Goal: Task Accomplishment & Management: Use online tool/utility

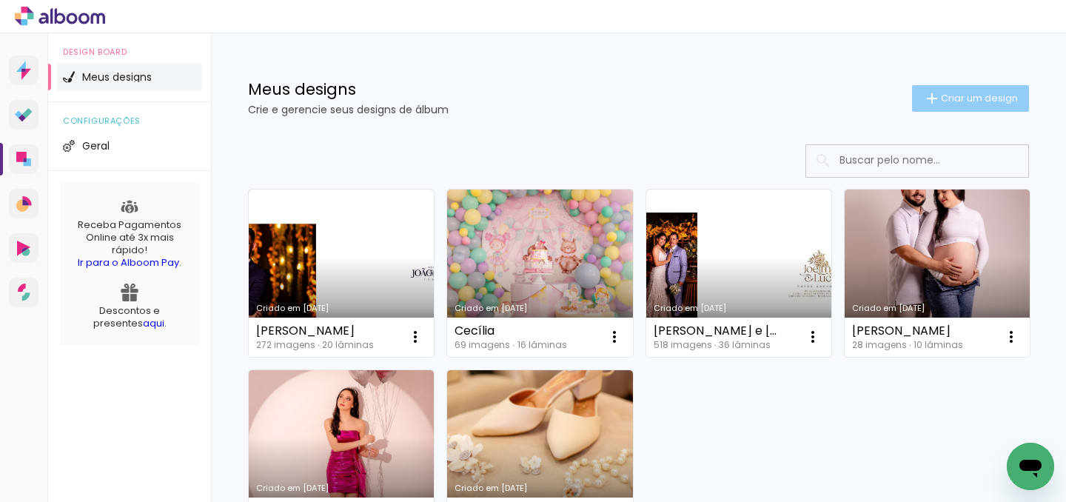
click at [951, 99] on span "Criar um design" at bounding box center [979, 98] width 77 height 10
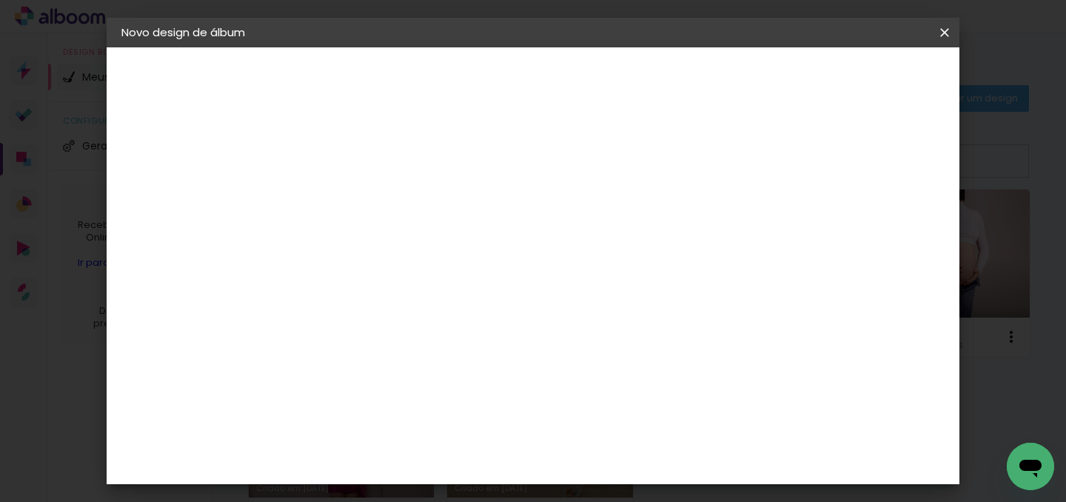
click at [364, 198] on input at bounding box center [364, 198] width 0 height 23
type input "Divina Flor"
type paper-input "Divina Flor"
click at [0, 0] on slot "Avançar" at bounding box center [0, 0] width 0 height 0
click at [476, 276] on input at bounding box center [402, 282] width 150 height 19
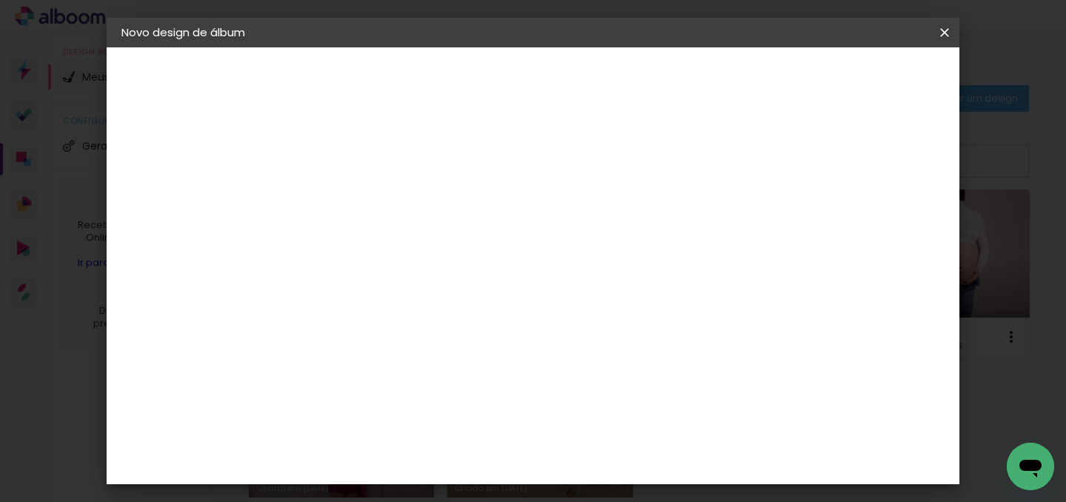
type input "sc"
type paper-input "sc"
click at [410, 392] on div "Schlosser" at bounding box center [382, 390] width 56 height 12
click at [0, 0] on slot "Avançar" at bounding box center [0, 0] width 0 height 0
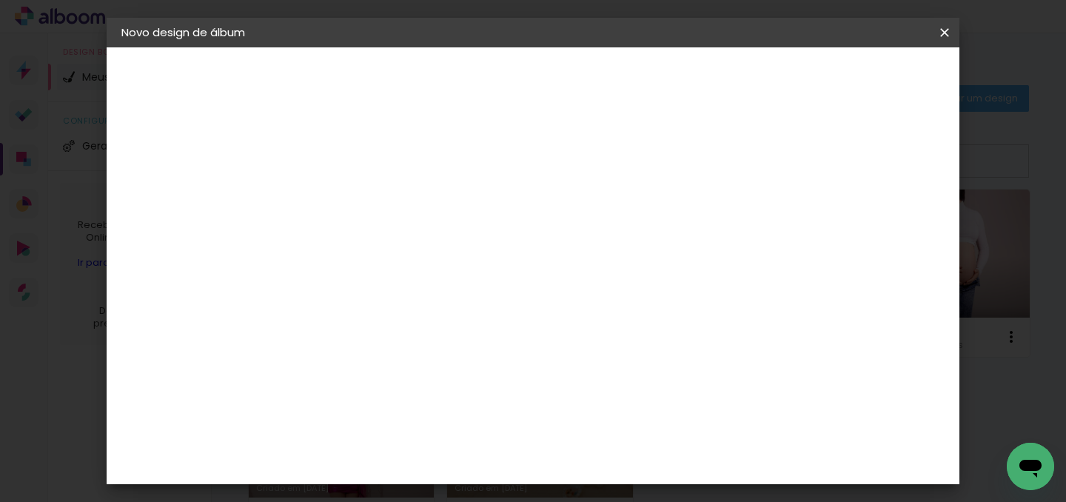
click at [0, 0] on slot "Avançar" at bounding box center [0, 0] width 0 height 0
click at [707, 87] on paper-button "Iniciar design" at bounding box center [662, 84] width 87 height 36
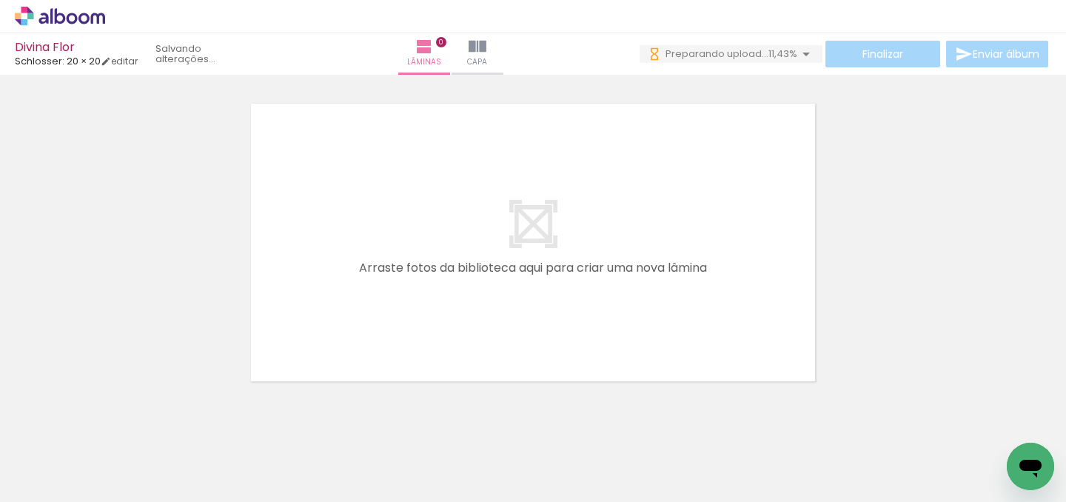
scroll to position [0, 1963]
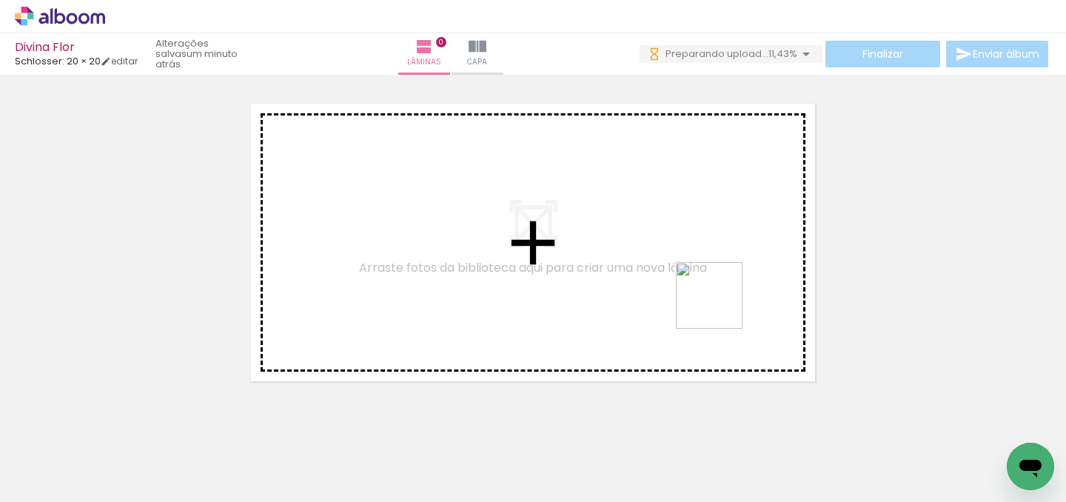
drag, startPoint x: 997, startPoint y: 446, endPoint x: 604, endPoint y: 249, distance: 439.9
click at [604, 249] on quentale-workspace at bounding box center [533, 251] width 1066 height 502
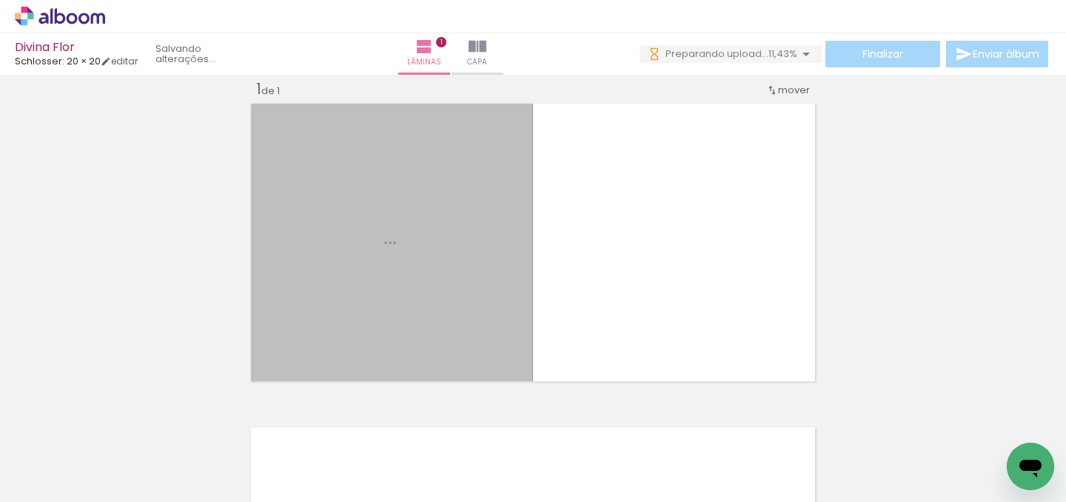
scroll to position [19, 0]
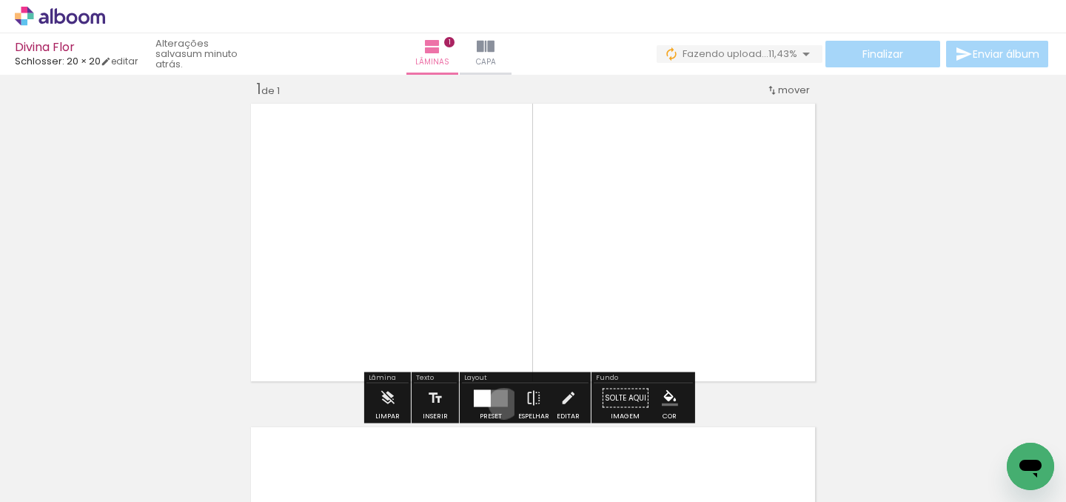
click at [501, 403] on quentale-layouter at bounding box center [491, 398] width 34 height 17
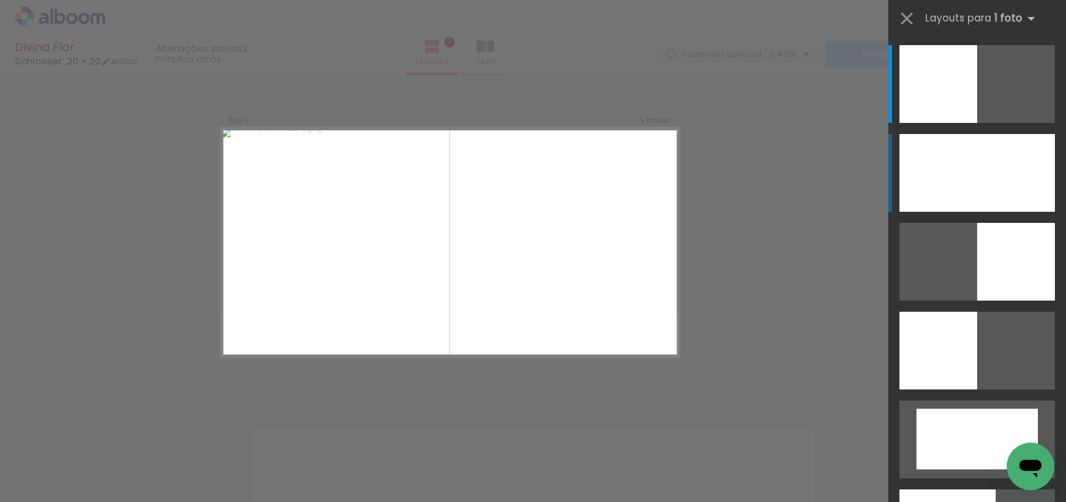
click at [1009, 158] on div at bounding box center [978, 173] width 156 height 78
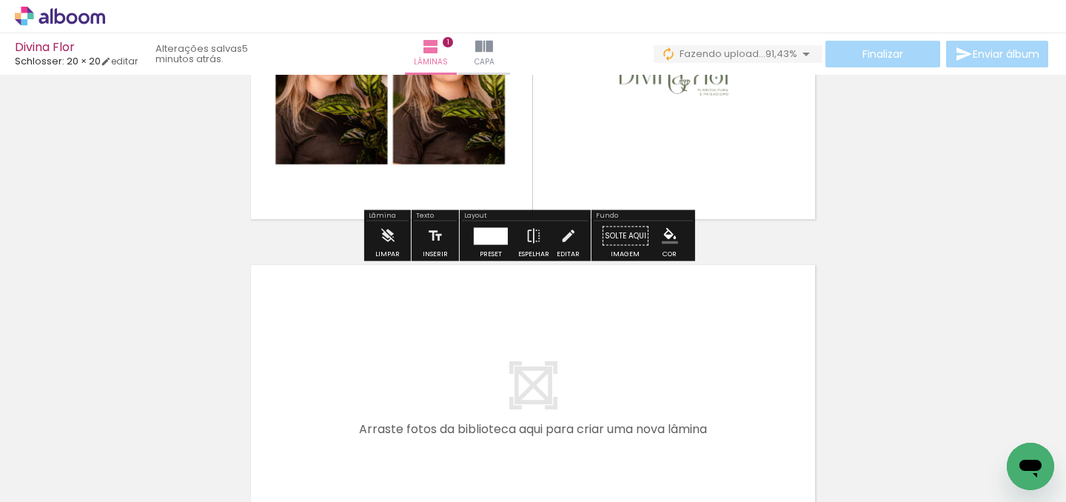
scroll to position [172, 0]
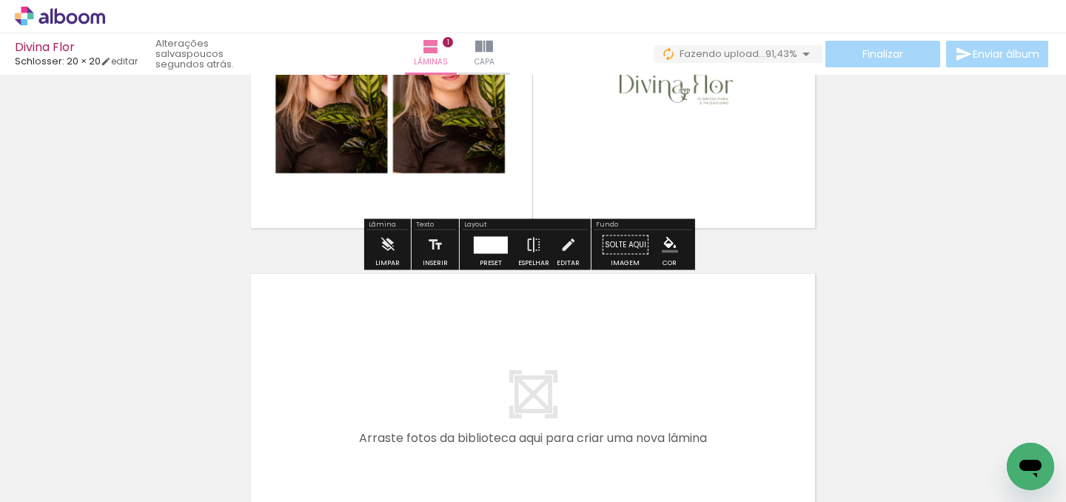
click at [878, 271] on div "Inserir lâmina 1 de 1" at bounding box center [533, 232] width 1066 height 648
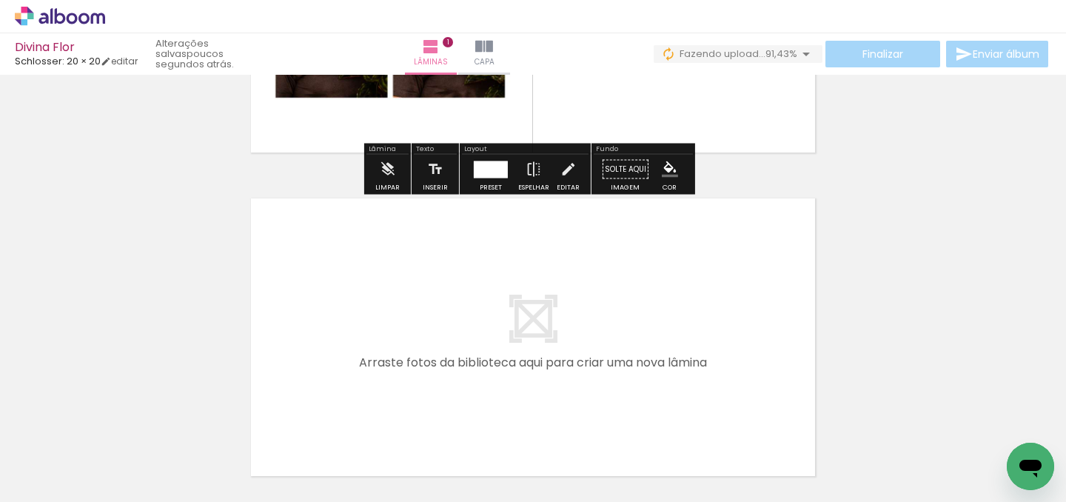
scroll to position [296, 0]
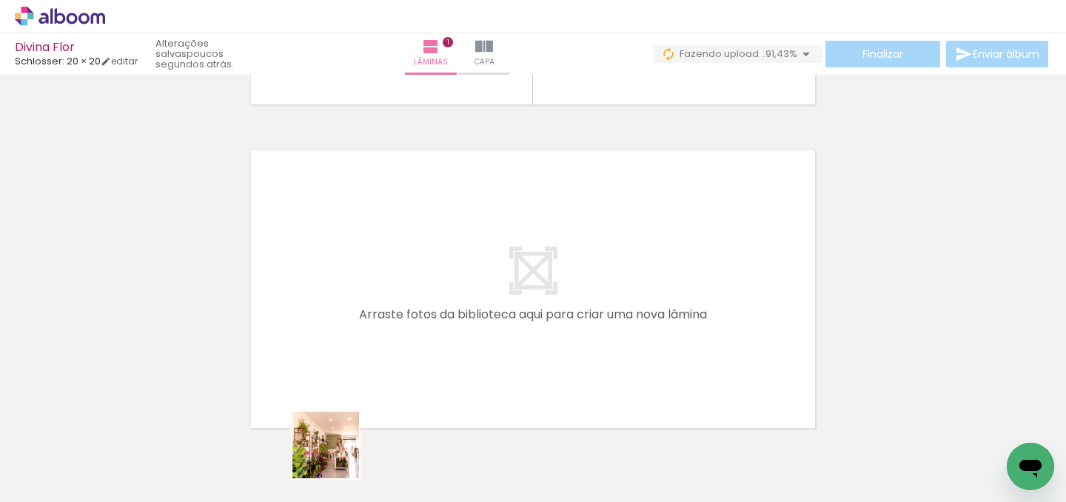
drag, startPoint x: 337, startPoint y: 456, endPoint x: 450, endPoint y: 267, distance: 219.9
click at [450, 267] on quentale-workspace at bounding box center [533, 251] width 1066 height 502
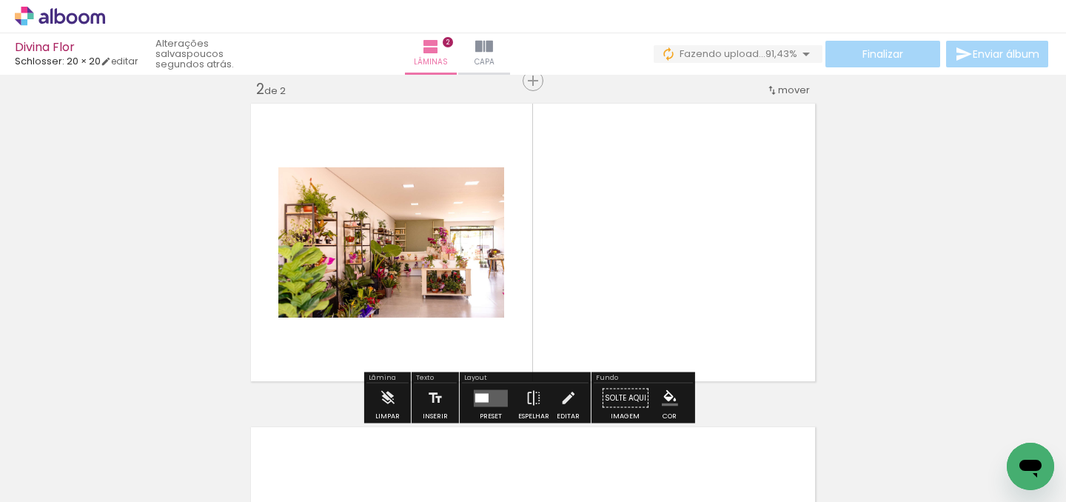
scroll to position [342, 0]
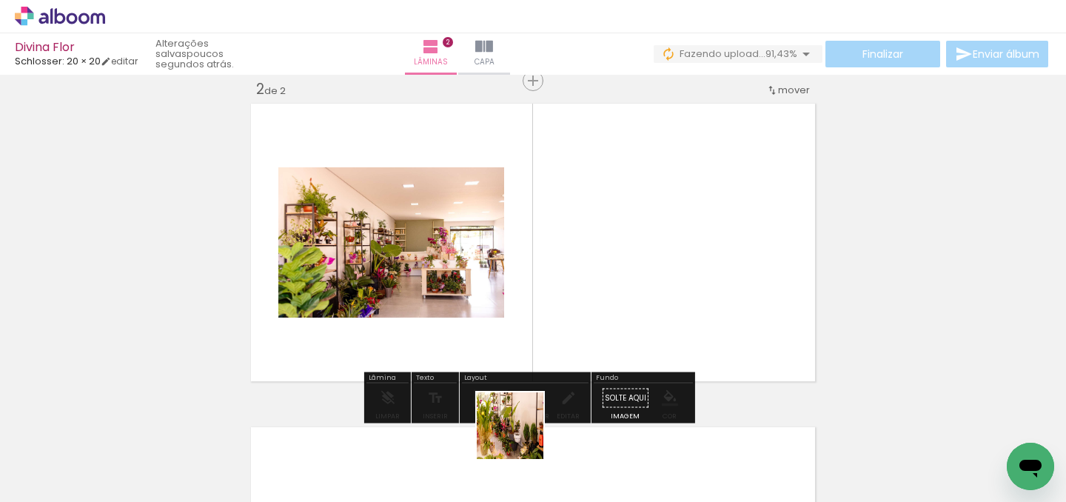
drag, startPoint x: 521, startPoint y: 437, endPoint x: 636, endPoint y: 307, distance: 173.7
click at [636, 307] on quentale-workspace at bounding box center [533, 251] width 1066 height 502
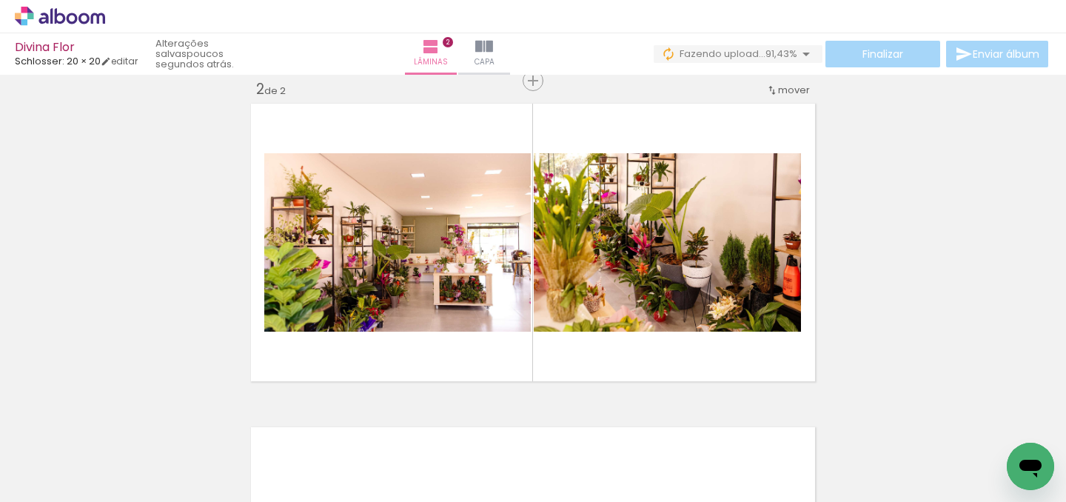
scroll to position [0, 687]
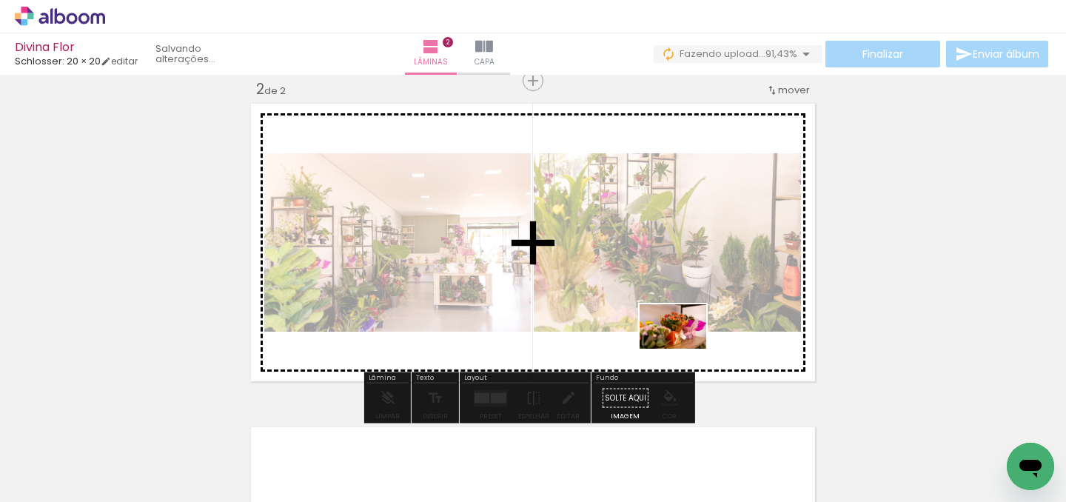
drag, startPoint x: 664, startPoint y: 382, endPoint x: 684, endPoint y: 349, distance: 39.3
click at [684, 349] on quentale-workspace at bounding box center [533, 251] width 1066 height 502
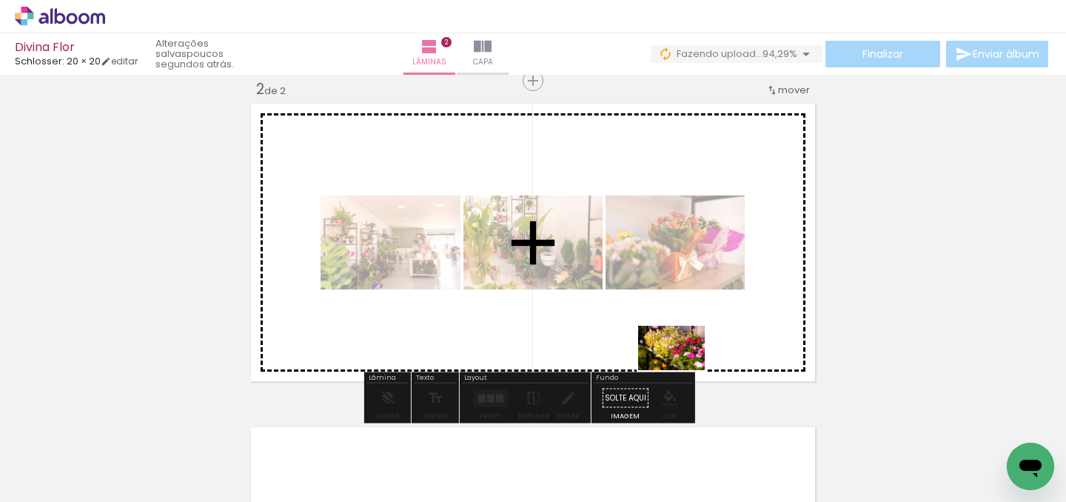
drag, startPoint x: 590, startPoint y: 432, endPoint x: 683, endPoint y: 370, distance: 111.1
click at [683, 370] on quentale-workspace at bounding box center [533, 251] width 1066 height 502
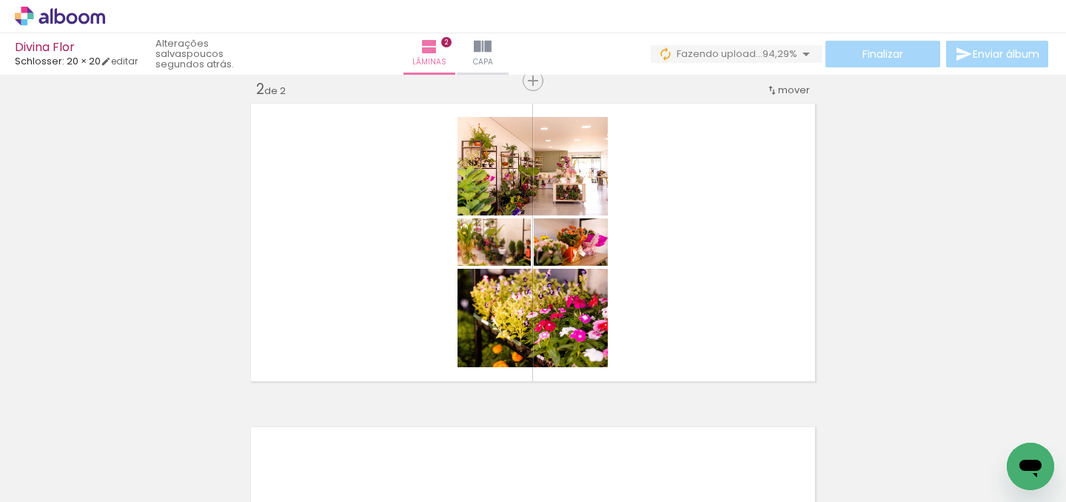
scroll to position [0, 1963]
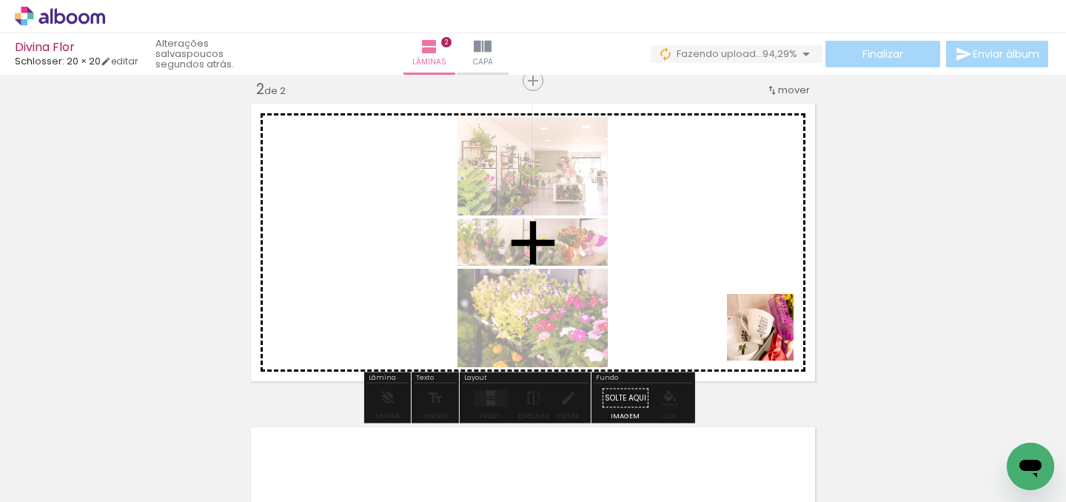
drag, startPoint x: 766, startPoint y: 456, endPoint x: 772, endPoint y: 338, distance: 117.9
click at [772, 338] on quentale-workspace at bounding box center [533, 251] width 1066 height 502
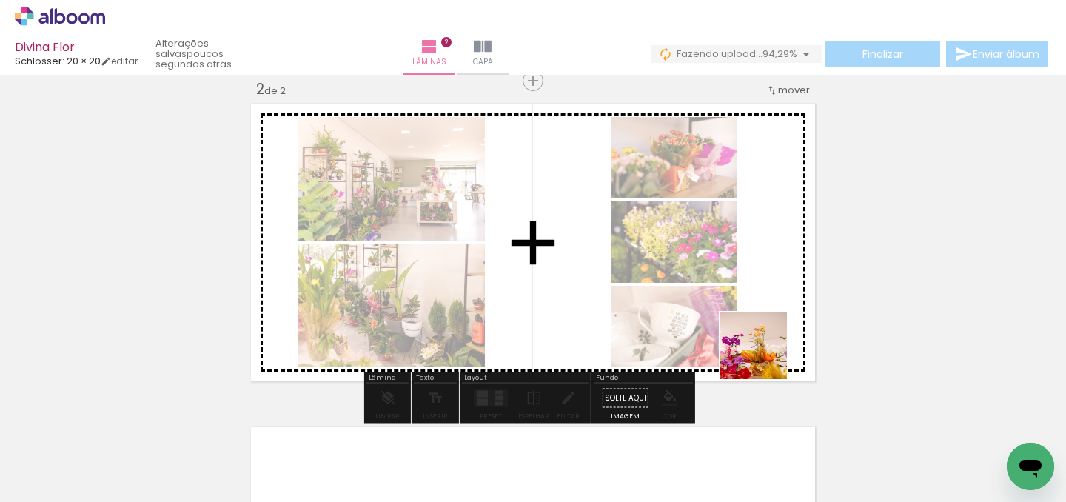
drag, startPoint x: 688, startPoint y: 464, endPoint x: 768, endPoint y: 347, distance: 141.7
click at [768, 347] on quentale-workspace at bounding box center [533, 251] width 1066 height 502
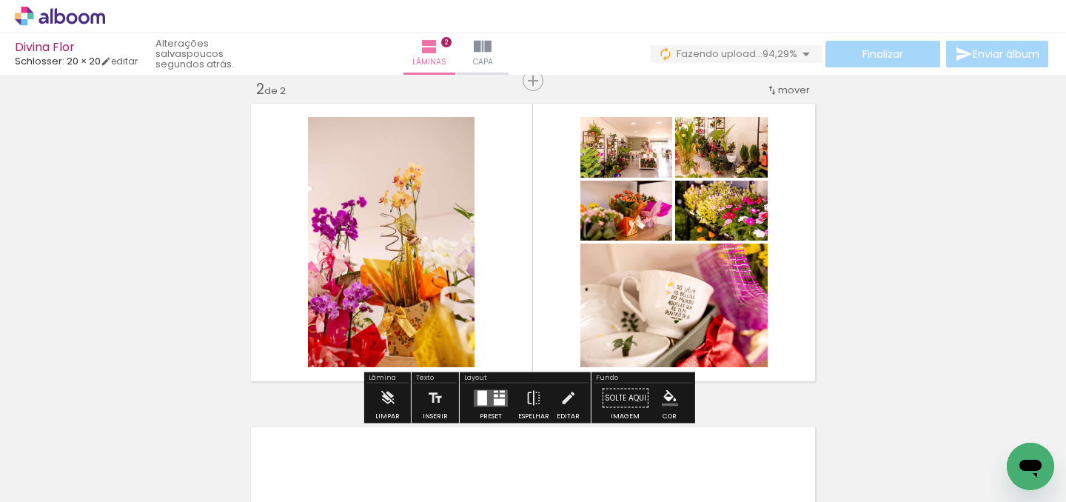
click at [500, 393] on quentale-layouter at bounding box center [491, 398] width 34 height 17
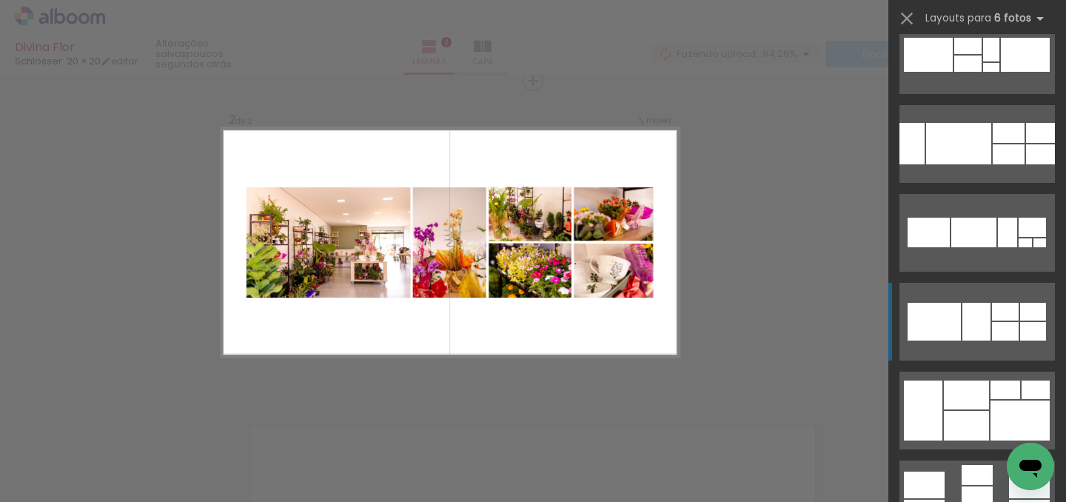
scroll to position [296, 0]
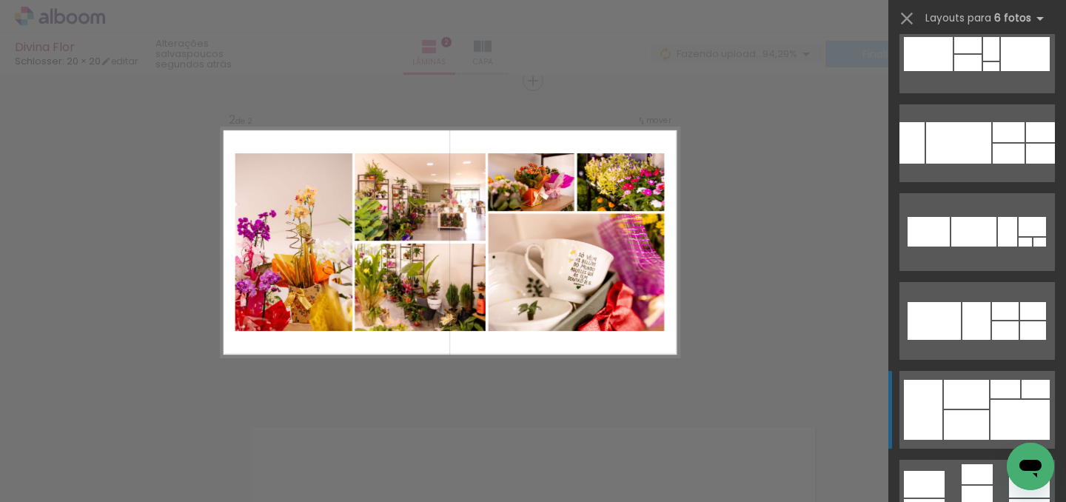
click at [944, 407] on div at bounding box center [966, 394] width 45 height 29
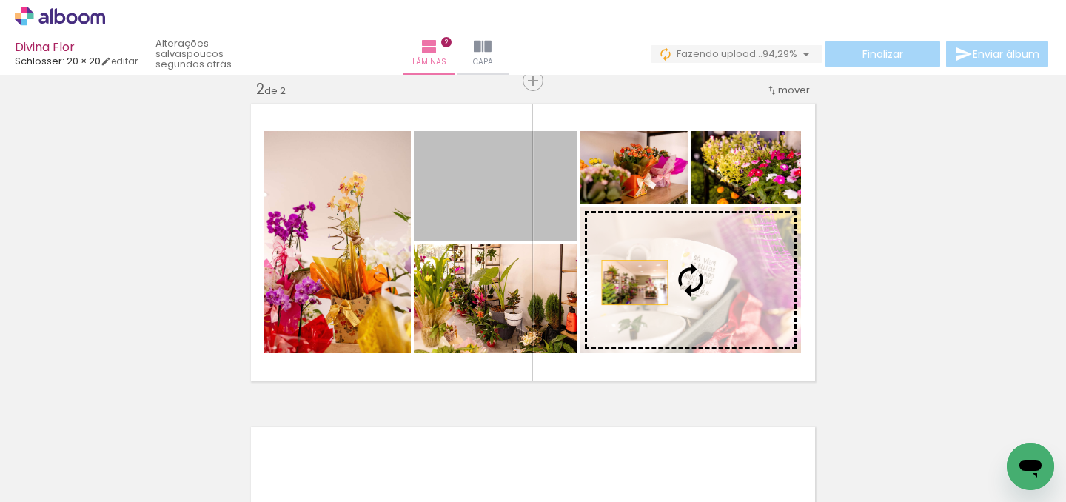
drag, startPoint x: 449, startPoint y: 202, endPoint x: 630, endPoint y: 282, distance: 197.6
click at [0, 0] on slot at bounding box center [0, 0] width 0 height 0
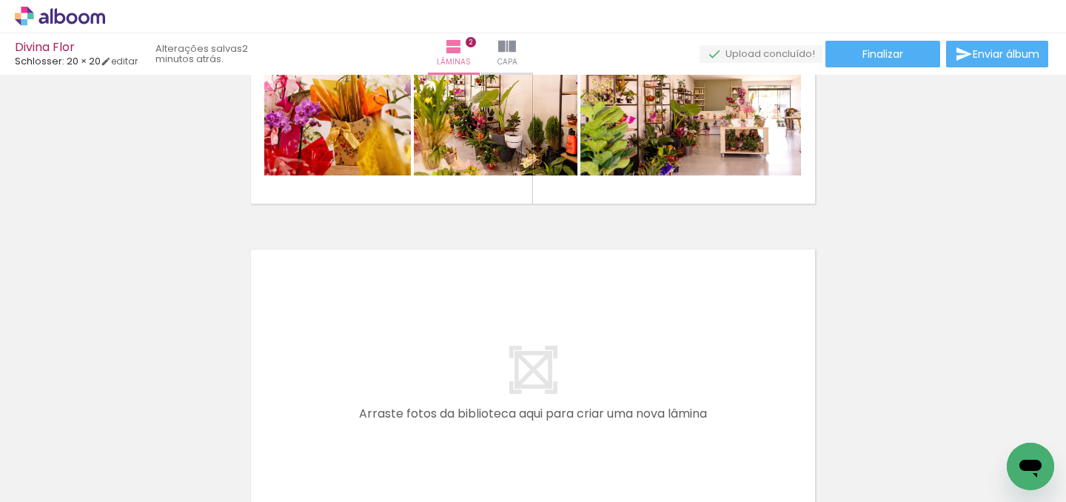
scroll to position [0, 604]
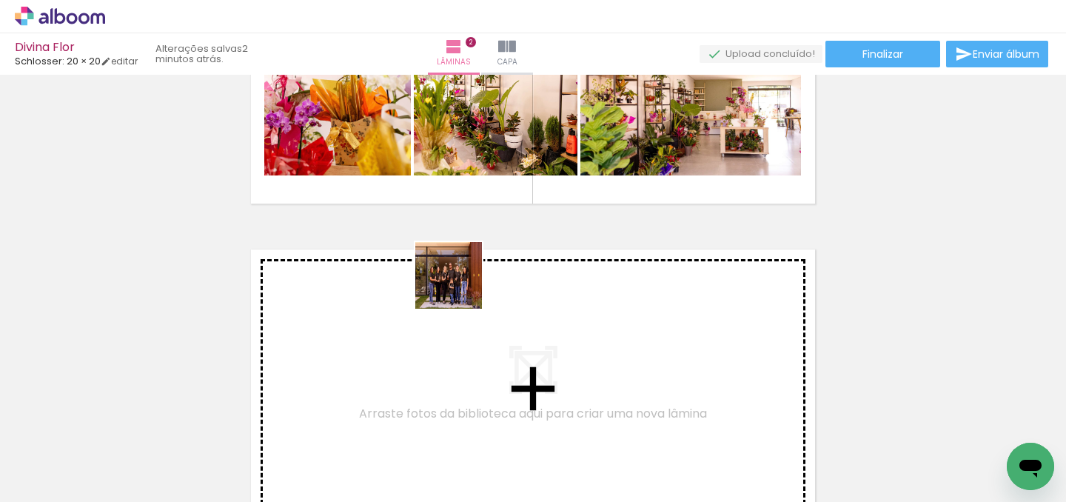
drag, startPoint x: 767, startPoint y: 461, endPoint x: 460, endPoint y: 287, distance: 353.2
click at [460, 287] on quentale-workspace at bounding box center [533, 251] width 1066 height 502
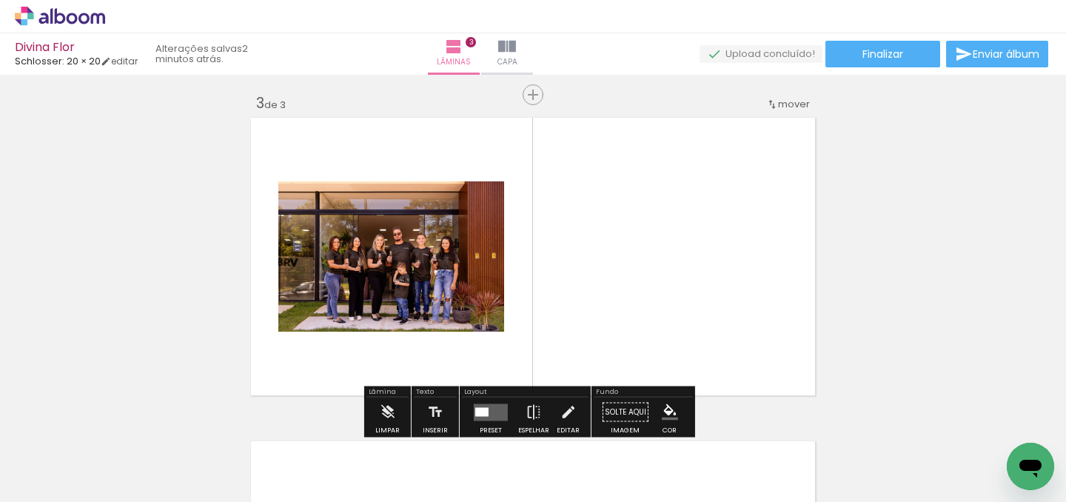
scroll to position [666, 0]
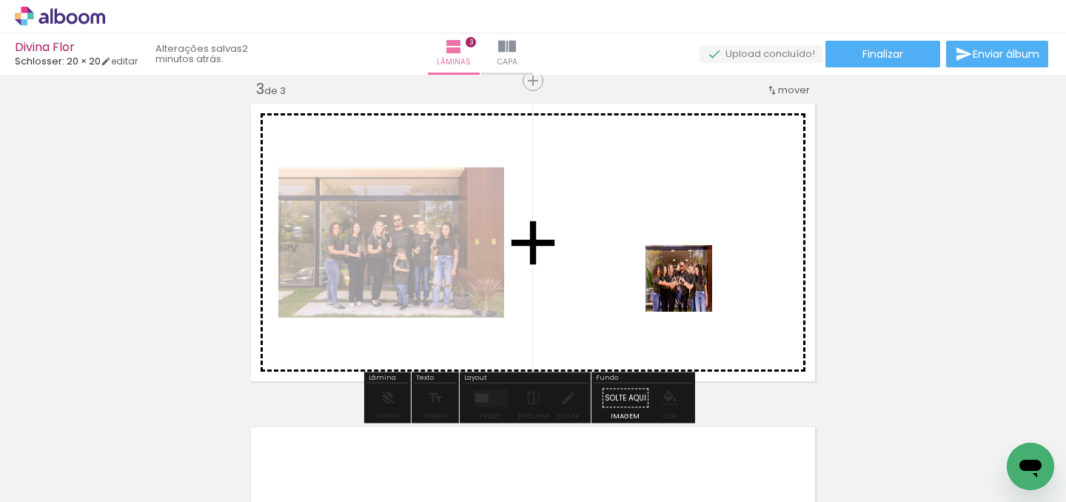
drag, startPoint x: 869, startPoint y: 447, endPoint x: 690, endPoint y: 290, distance: 238.3
click at [690, 290] on quentale-workspace at bounding box center [533, 251] width 1066 height 502
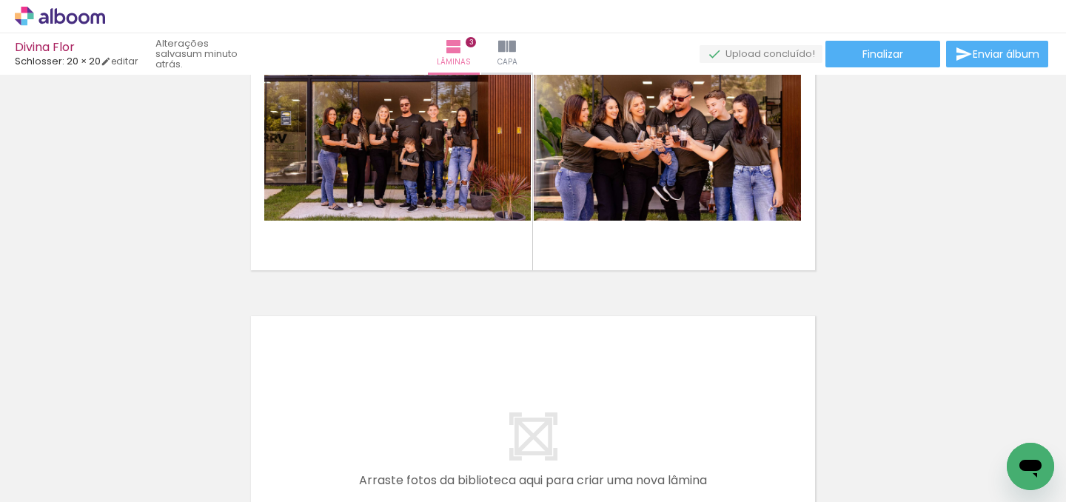
scroll to position [0, 939]
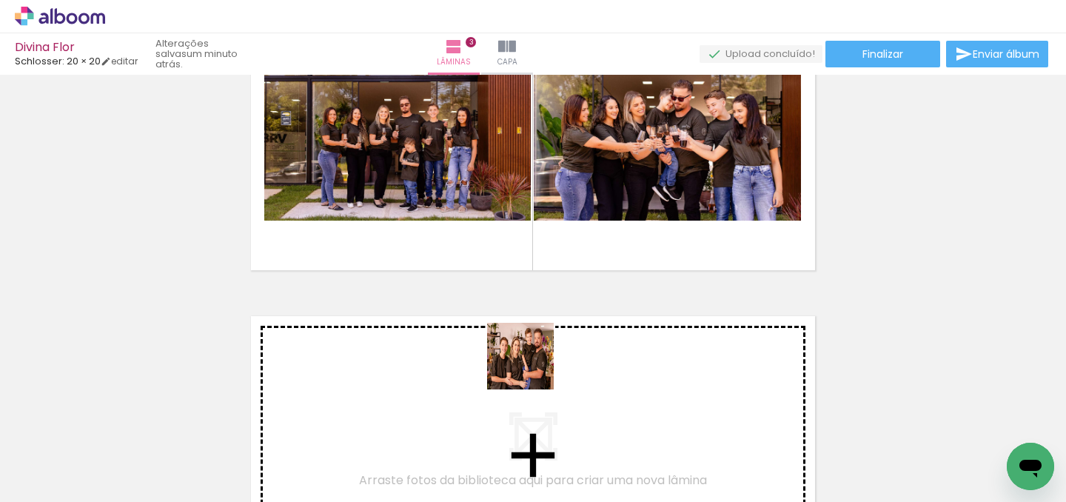
drag, startPoint x: 638, startPoint y: 449, endPoint x: 508, endPoint y: 357, distance: 159.5
click at [508, 357] on quentale-workspace at bounding box center [533, 251] width 1066 height 502
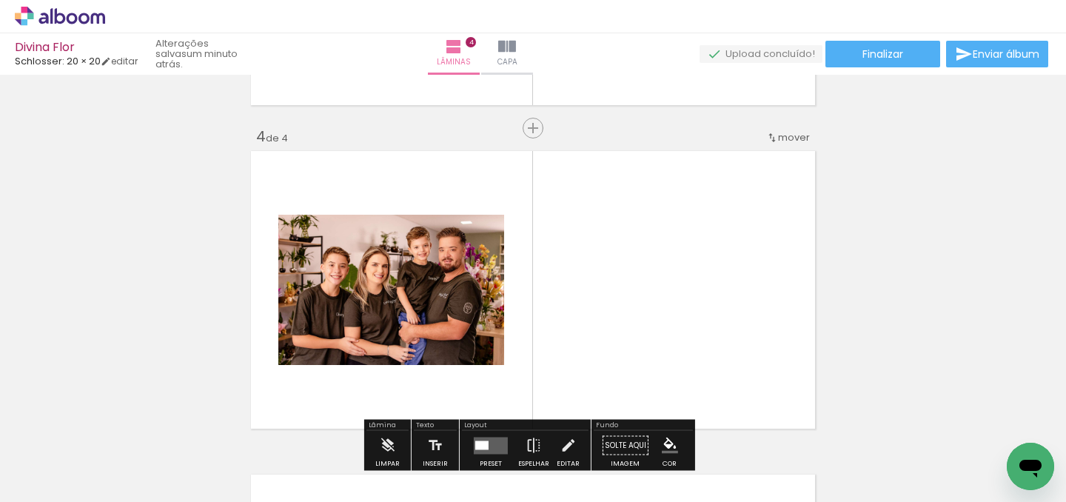
scroll to position [989, 0]
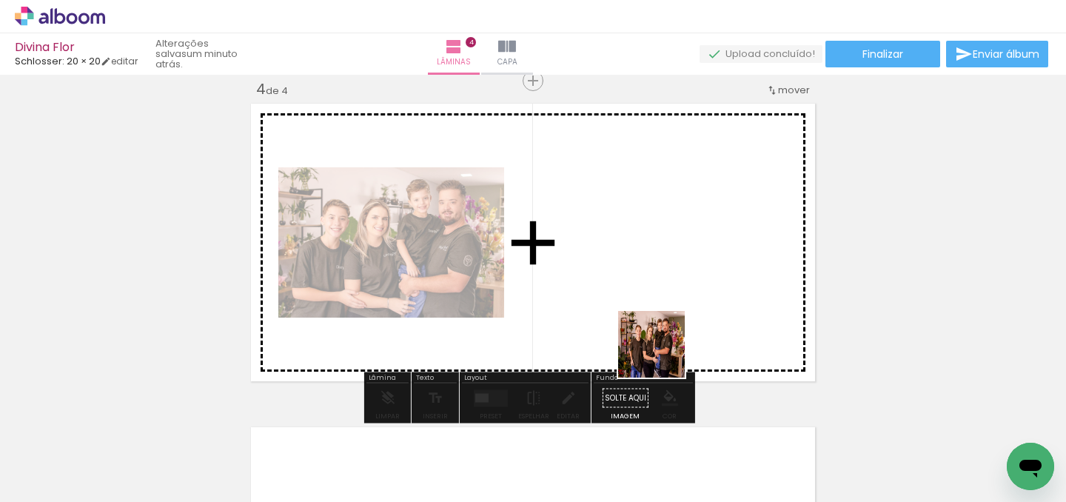
drag, startPoint x: 690, startPoint y: 448, endPoint x: 646, endPoint y: 289, distance: 165.1
click at [646, 289] on quentale-workspace at bounding box center [533, 251] width 1066 height 502
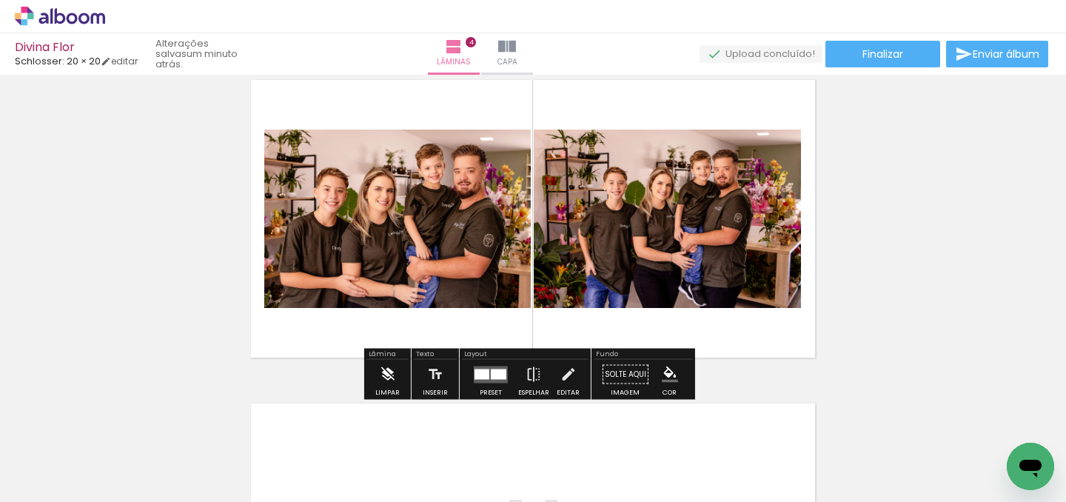
scroll to position [1007, 0]
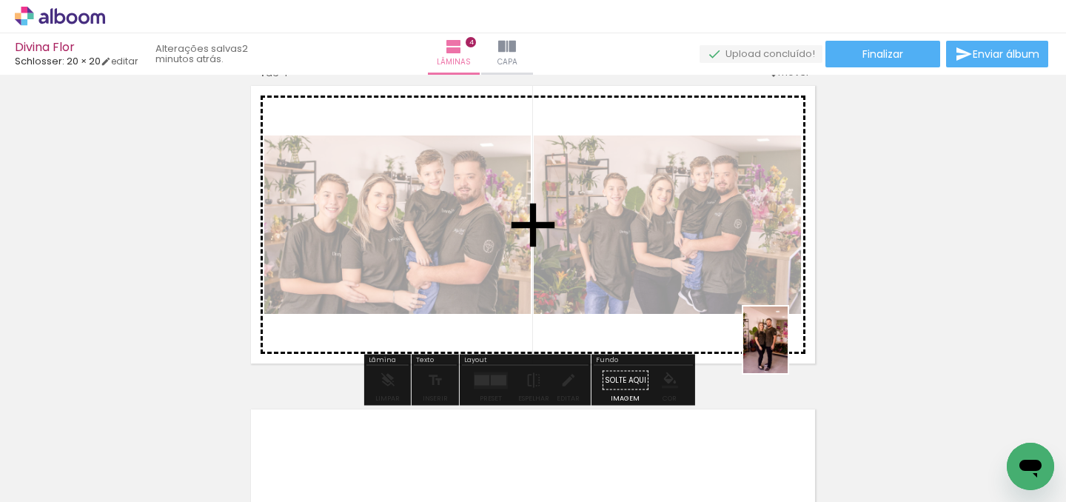
drag, startPoint x: 393, startPoint y: 457, endPoint x: 788, endPoint y: 351, distance: 408.7
click at [788, 351] on quentale-workspace at bounding box center [533, 251] width 1066 height 502
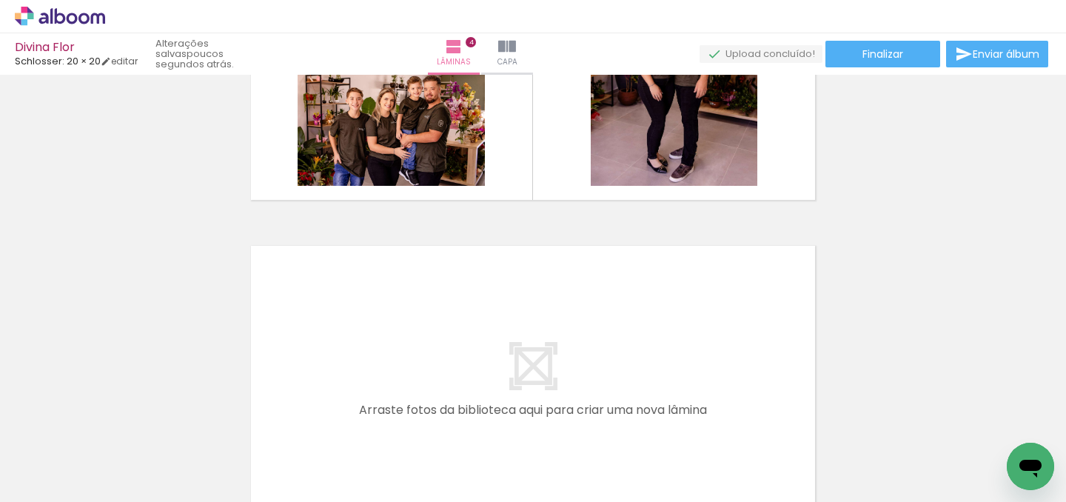
scroll to position [1173, 0]
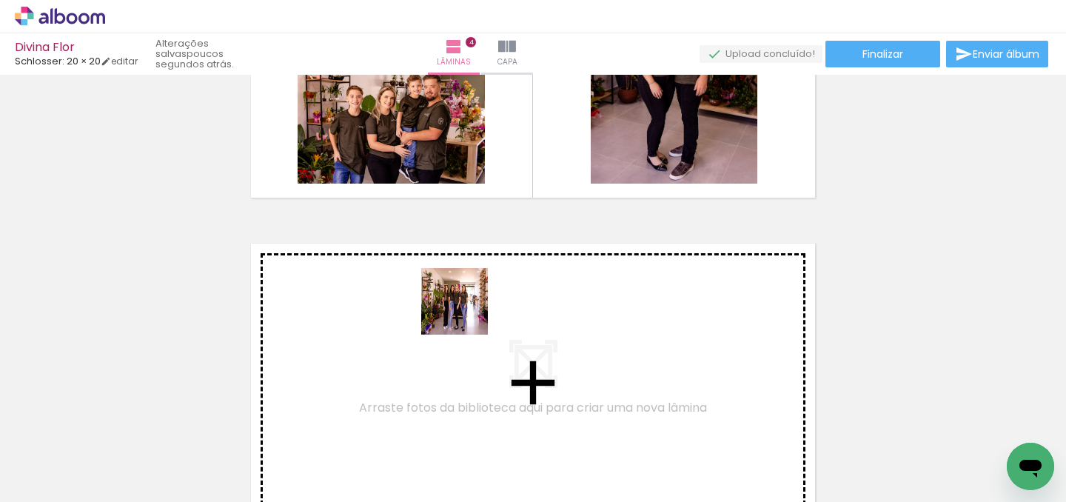
drag, startPoint x: 163, startPoint y: 452, endPoint x: 466, endPoint y: 313, distance: 333.4
click at [466, 313] on quentale-workspace at bounding box center [533, 251] width 1066 height 502
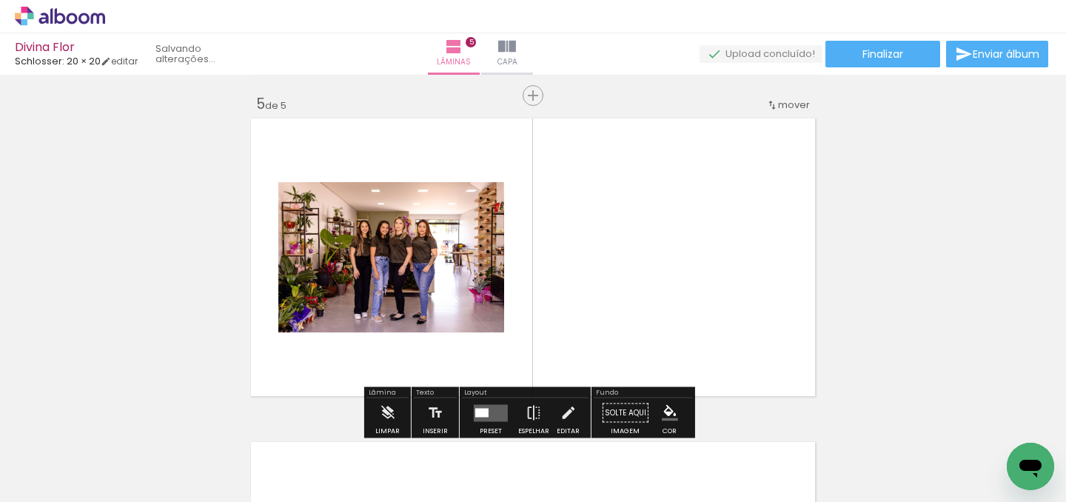
scroll to position [1313, 0]
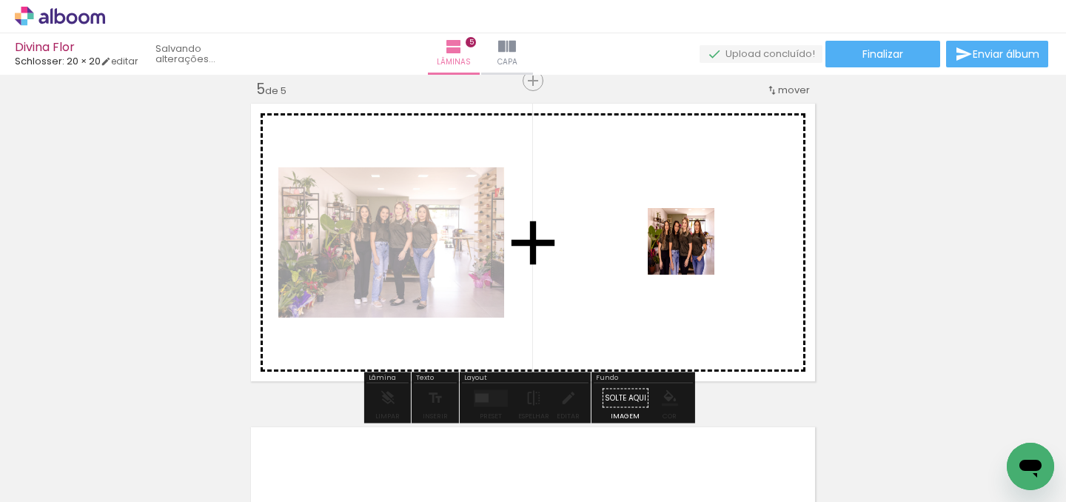
drag, startPoint x: 600, startPoint y: 298, endPoint x: 717, endPoint y: 241, distance: 130.2
click at [717, 241] on quentale-workspace at bounding box center [533, 251] width 1066 height 502
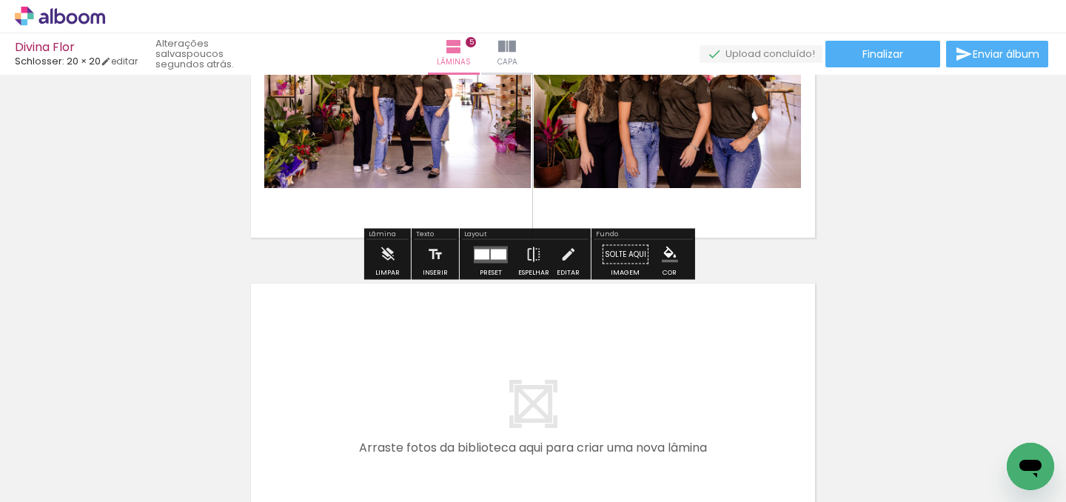
scroll to position [1598, 0]
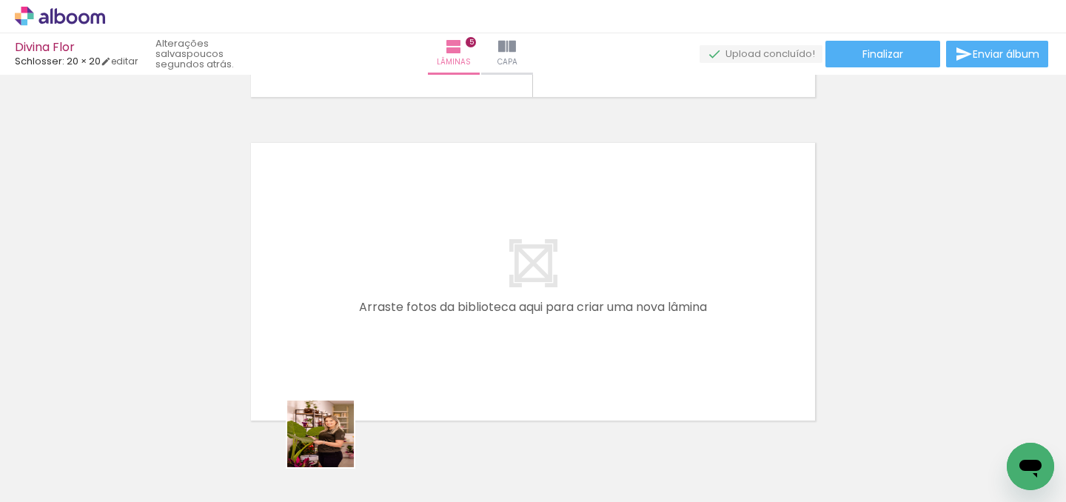
drag, startPoint x: 325, startPoint y: 463, endPoint x: 404, endPoint y: 329, distance: 155.3
click at [404, 329] on quentale-workspace at bounding box center [533, 251] width 1066 height 502
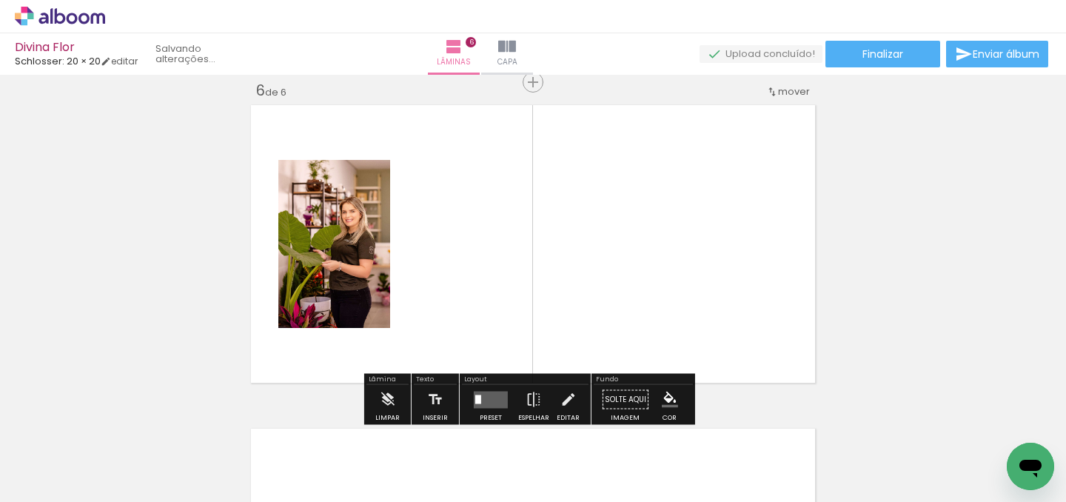
scroll to position [1637, 0]
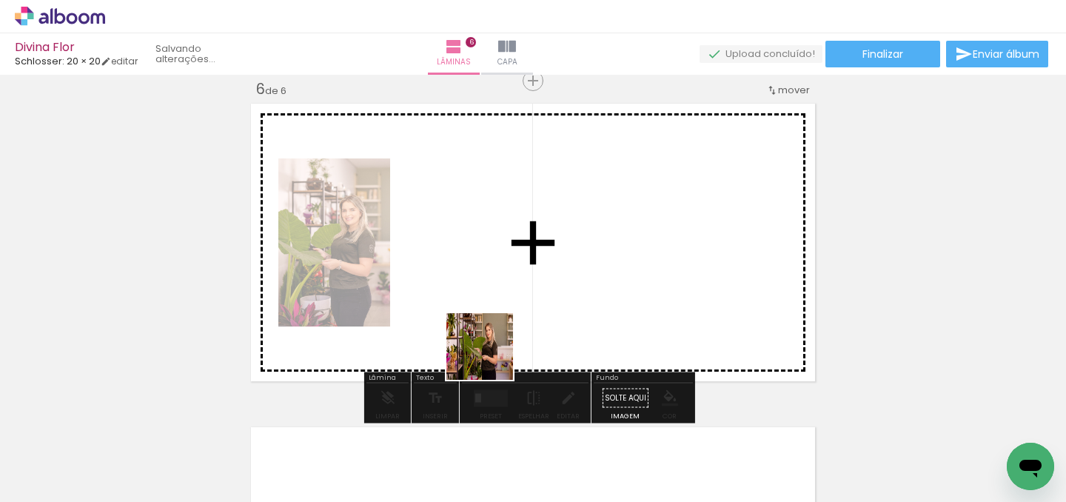
drag, startPoint x: 491, startPoint y: 358, endPoint x: 544, endPoint y: 265, distance: 106.5
click at [544, 265] on quentale-workspace at bounding box center [533, 251] width 1066 height 502
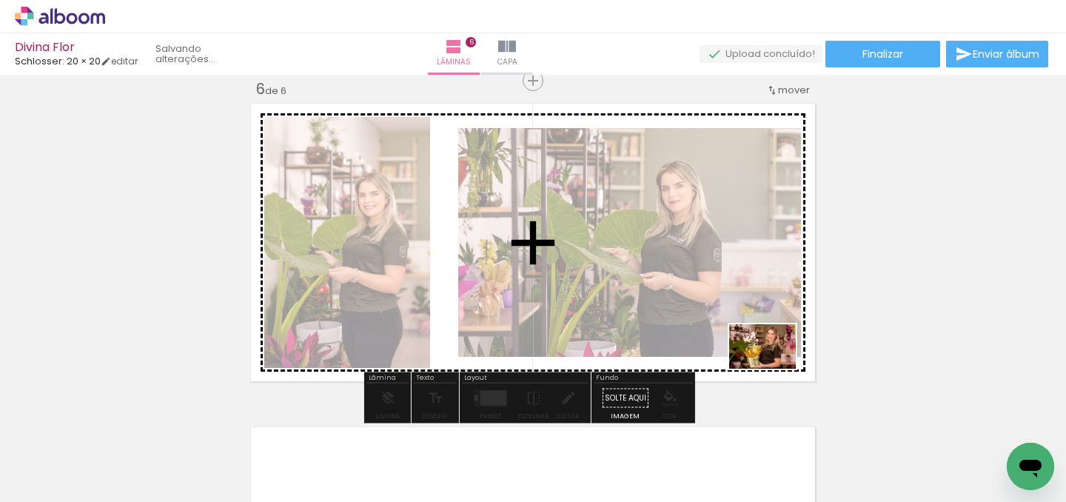
drag, startPoint x: 493, startPoint y: 452, endPoint x: 774, endPoint y: 369, distance: 293.4
click at [774, 369] on quentale-workspace at bounding box center [533, 251] width 1066 height 502
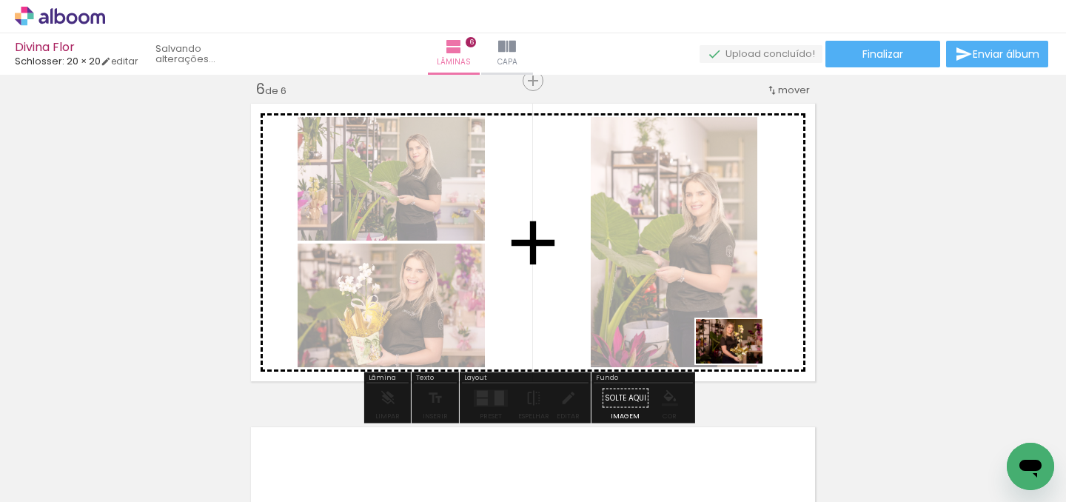
drag, startPoint x: 565, startPoint y: 454, endPoint x: 741, endPoint y: 364, distance: 197.4
click at [741, 364] on quentale-workspace at bounding box center [533, 251] width 1066 height 502
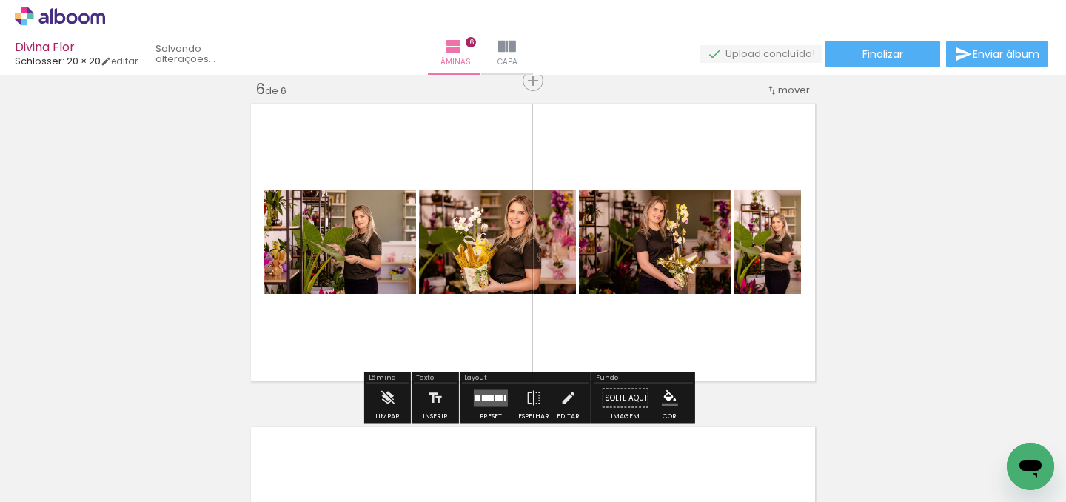
click at [475, 400] on quentale-layouter at bounding box center [491, 398] width 34 height 17
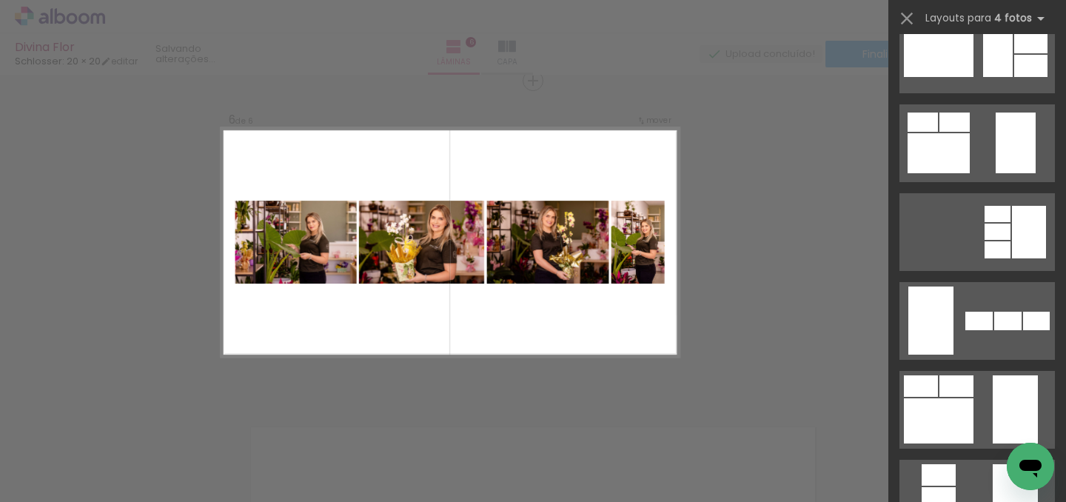
scroll to position [0, 0]
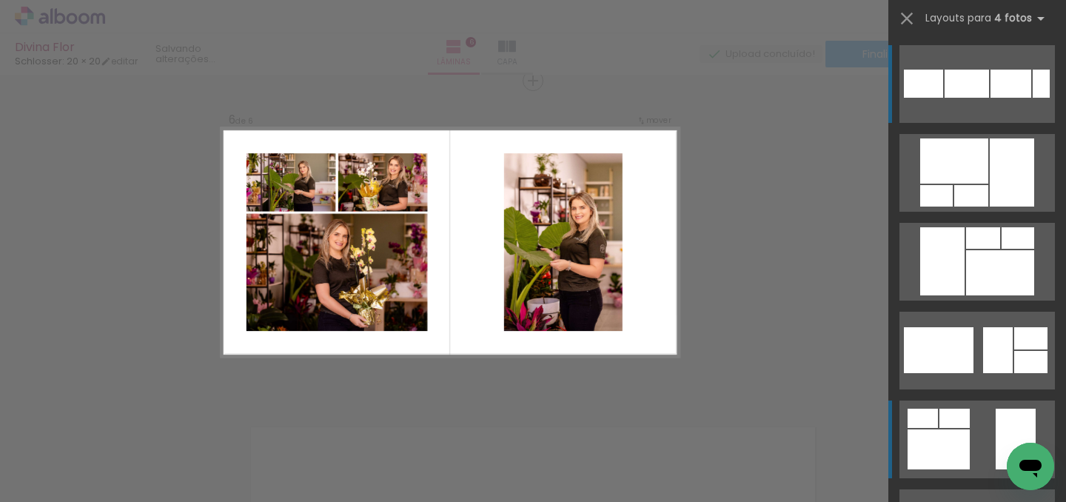
click at [939, 428] on quentale-layouter at bounding box center [978, 440] width 156 height 78
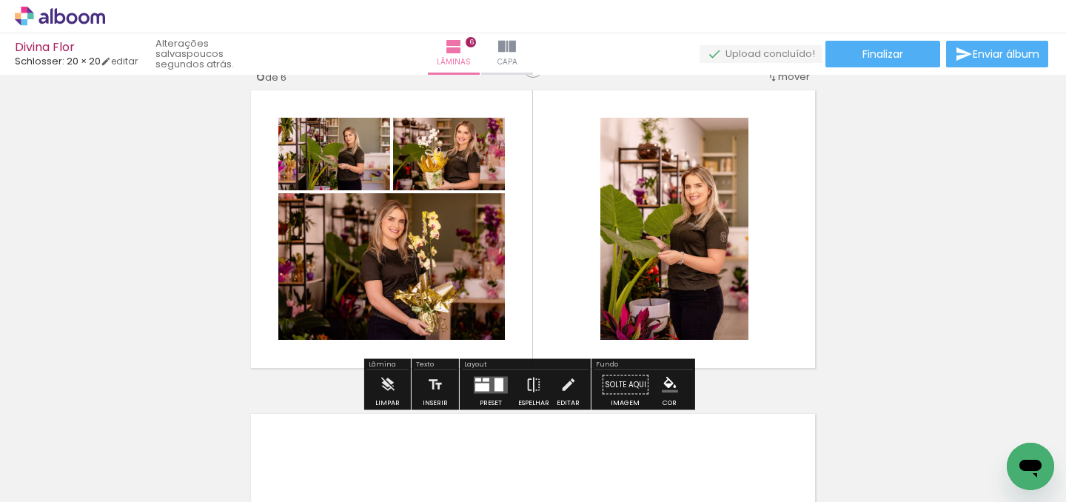
scroll to position [1660, 0]
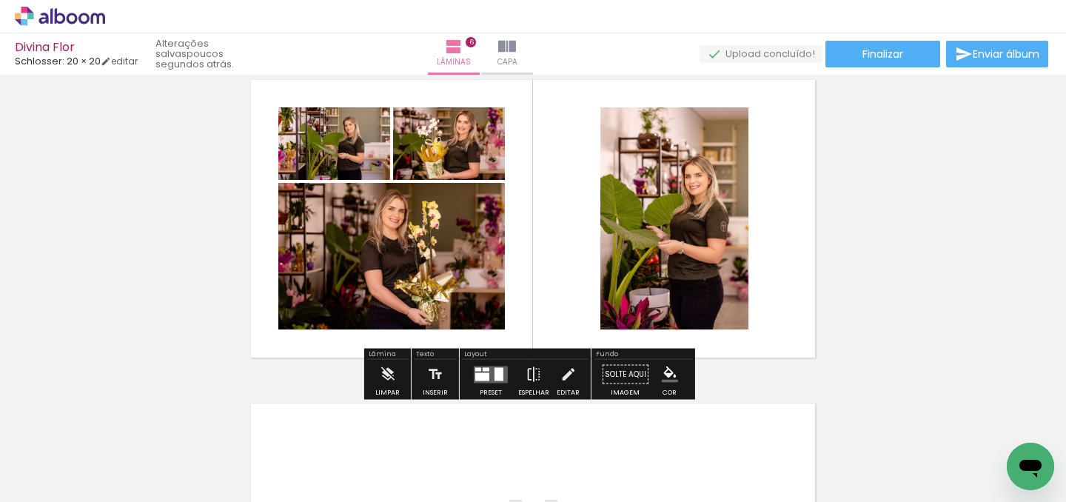
click at [477, 374] on div at bounding box center [482, 377] width 14 height 8
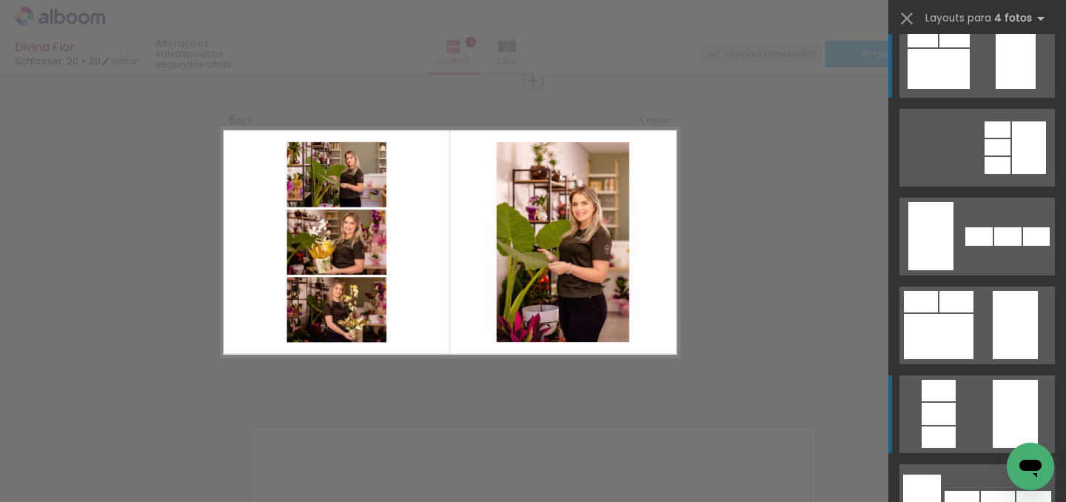
scroll to position [384, 0]
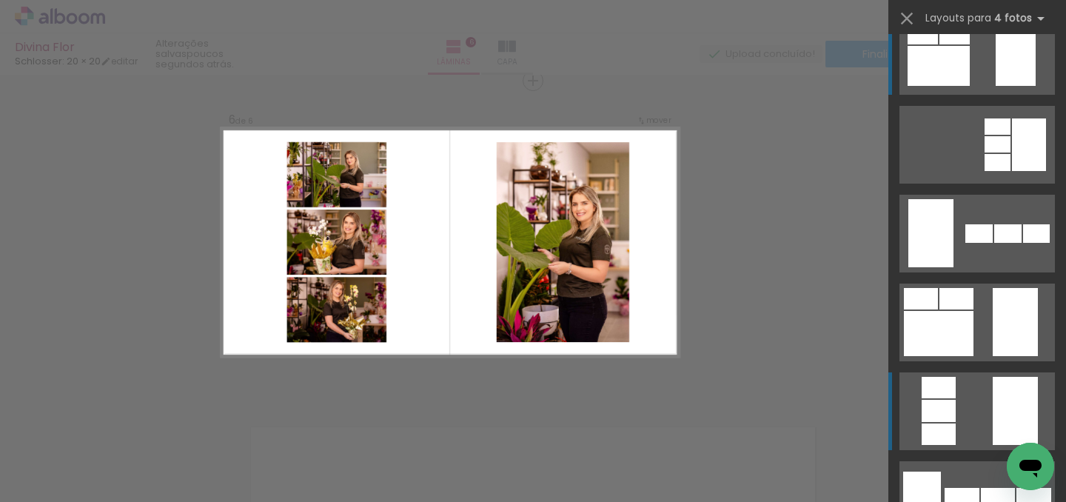
click at [950, 384] on quentale-layouter at bounding box center [978, 412] width 156 height 78
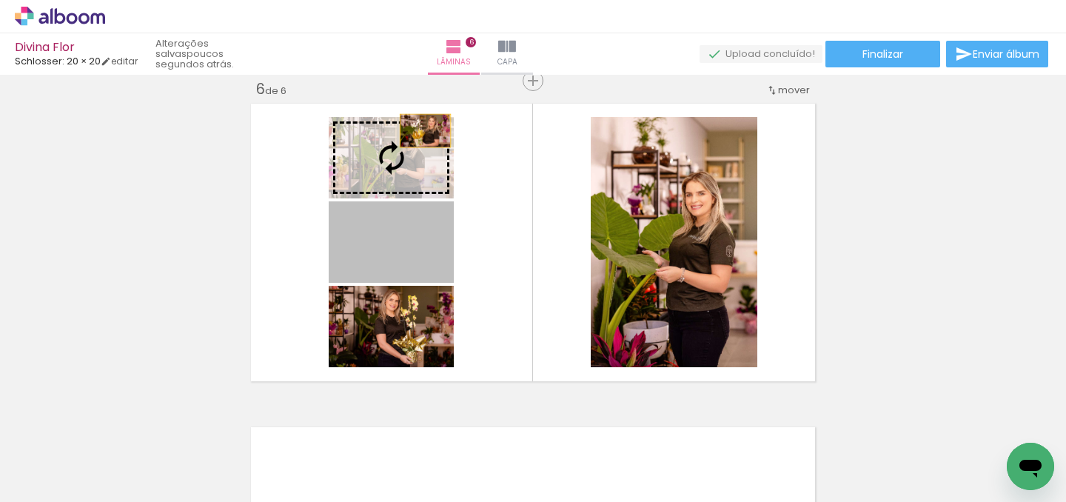
drag, startPoint x: 422, startPoint y: 243, endPoint x: 420, endPoint y: 130, distance: 112.6
click at [0, 0] on slot at bounding box center [0, 0] width 0 height 0
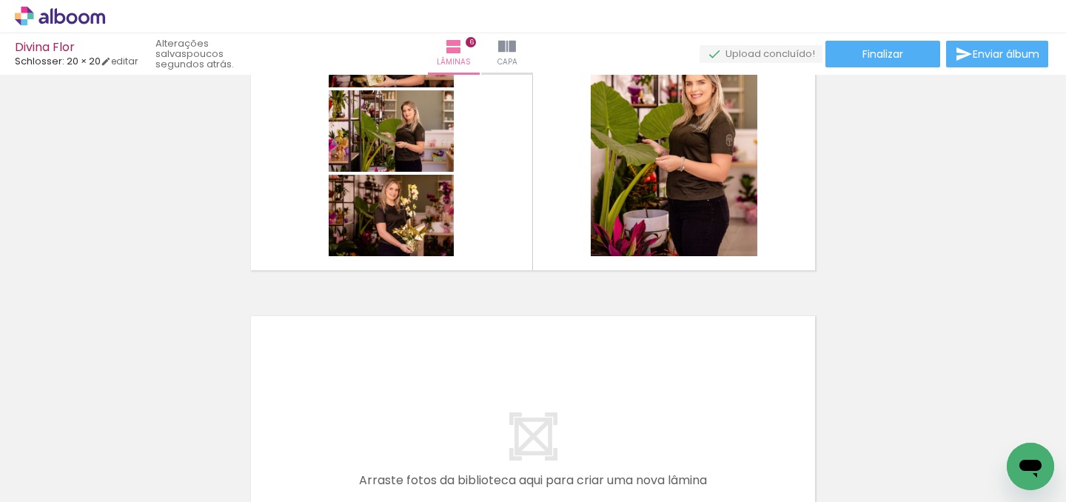
scroll to position [1805, 0]
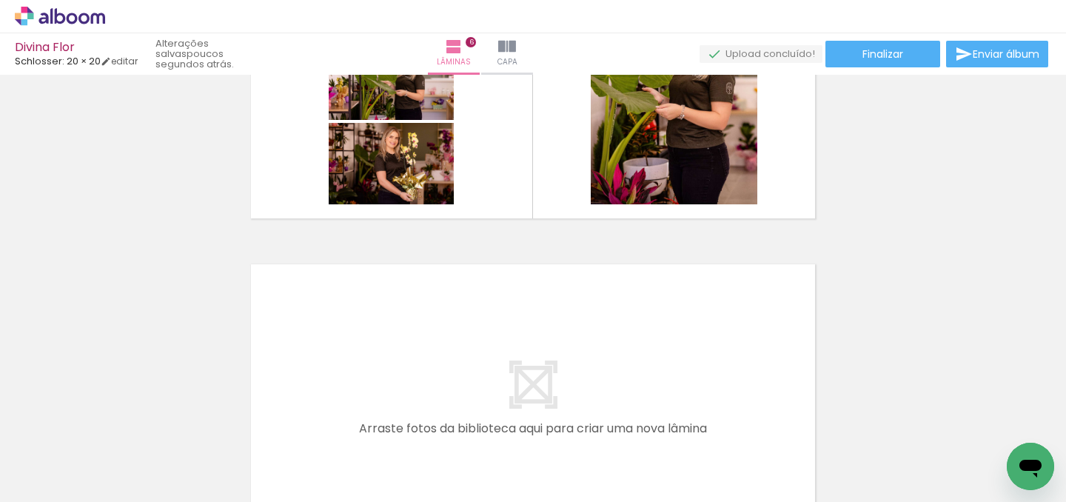
drag, startPoint x: 635, startPoint y: 453, endPoint x: 562, endPoint y: 369, distance: 110.8
click at [562, 369] on quentale-workspace at bounding box center [533, 251] width 1066 height 502
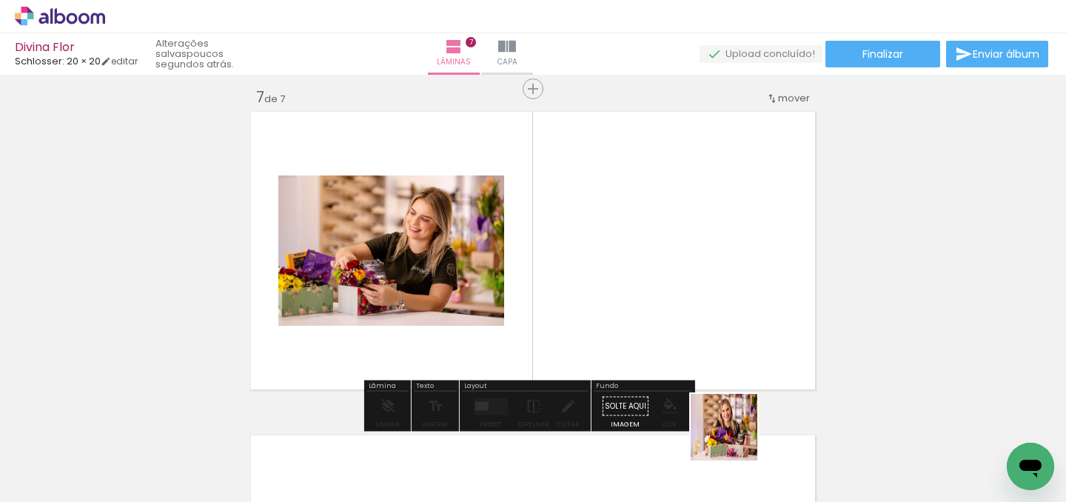
scroll to position [1960, 0]
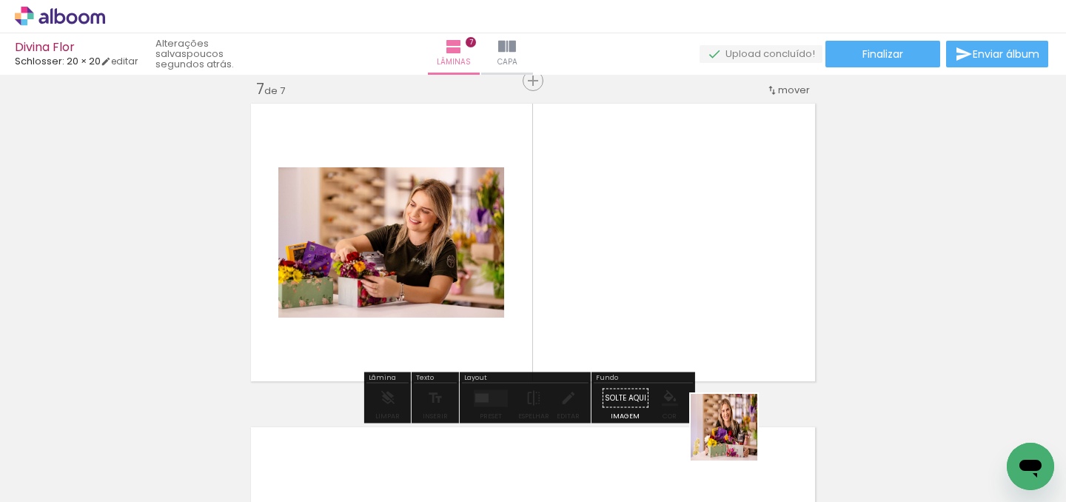
drag, startPoint x: 735, startPoint y: 438, endPoint x: 729, endPoint y: 307, distance: 131.3
click at [729, 307] on quentale-workspace at bounding box center [533, 251] width 1066 height 502
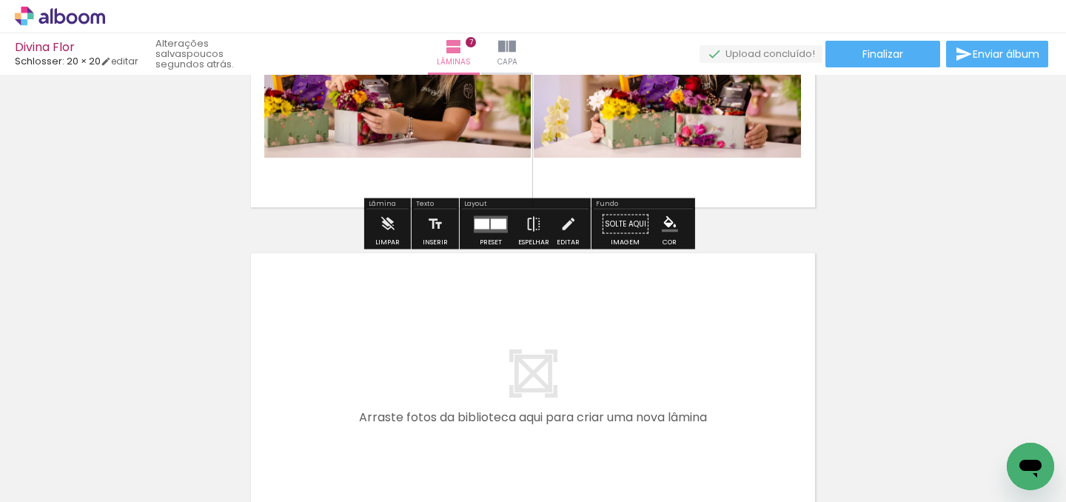
scroll to position [2171, 0]
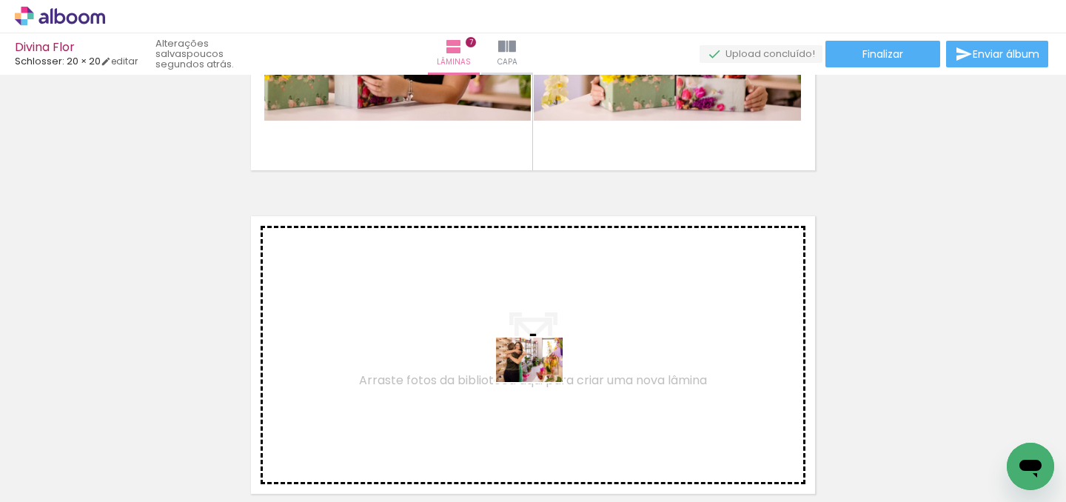
drag, startPoint x: 638, startPoint y: 451, endPoint x: 541, endPoint y: 382, distance: 119.6
click at [541, 382] on quentale-workspace at bounding box center [533, 251] width 1066 height 502
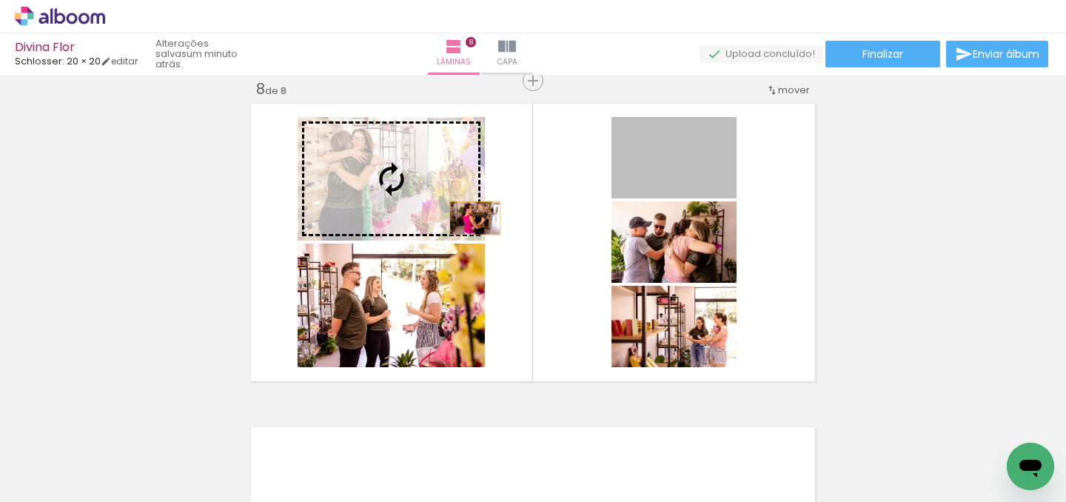
click at [0, 0] on slot at bounding box center [0, 0] width 0 height 0
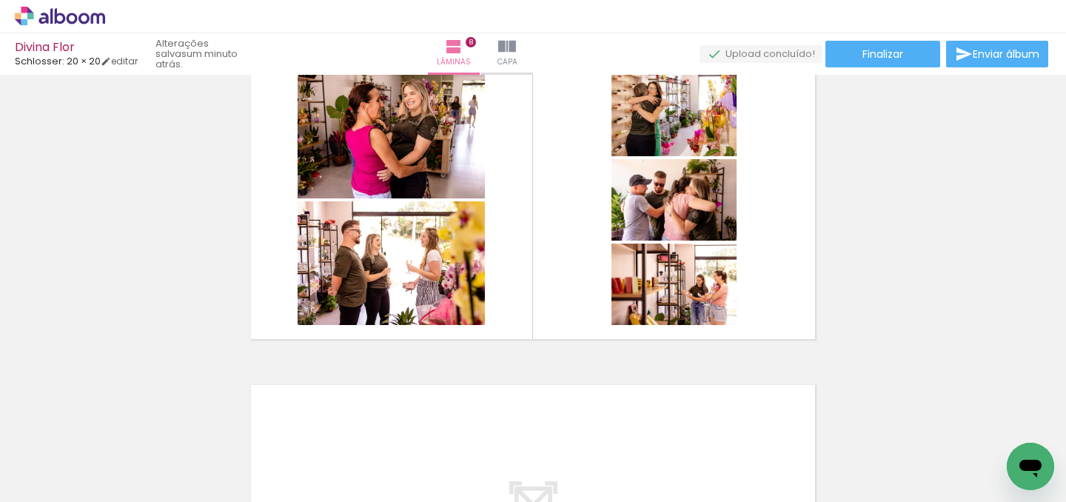
scroll to position [2359, 0]
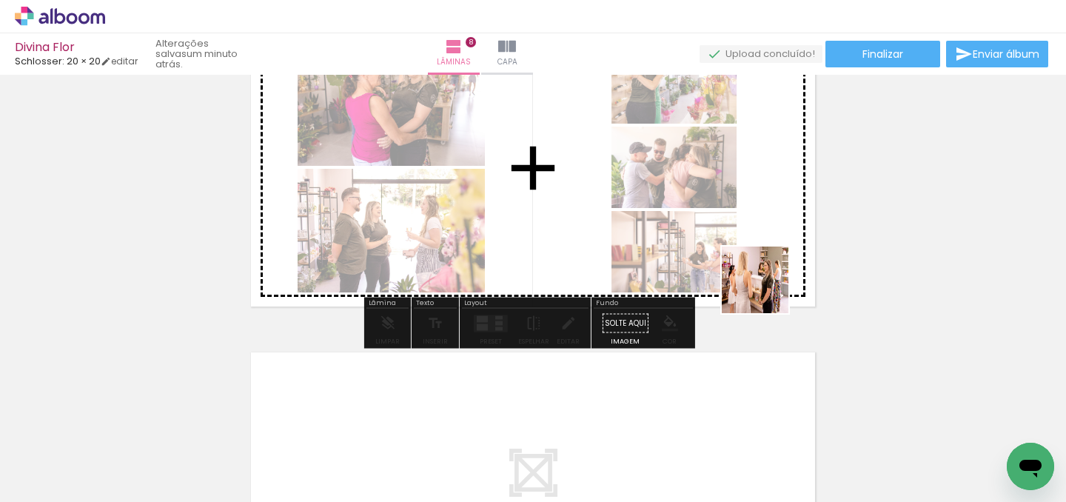
drag, startPoint x: 704, startPoint y: 390, endPoint x: 767, endPoint y: 291, distance: 116.9
click at [767, 291] on quentale-workspace at bounding box center [533, 251] width 1066 height 502
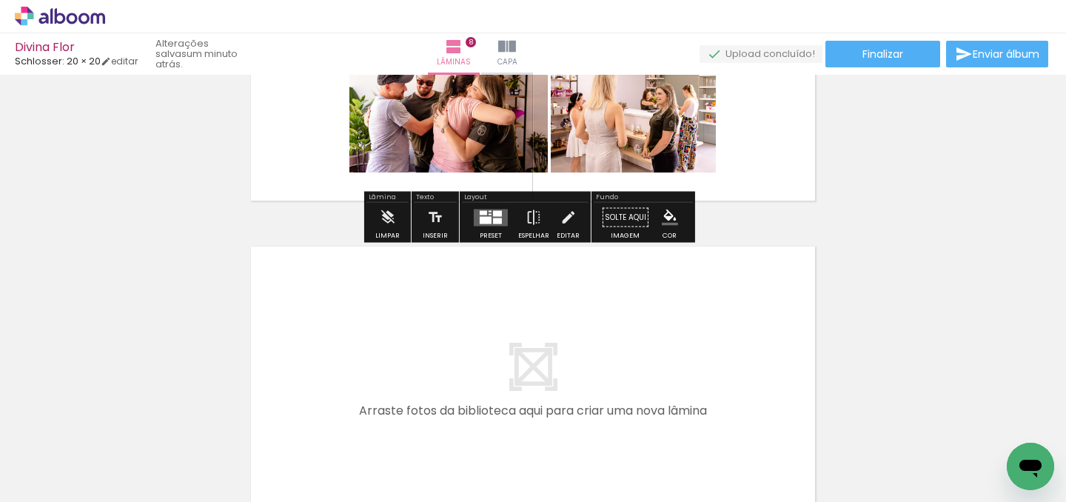
scroll to position [2475, 0]
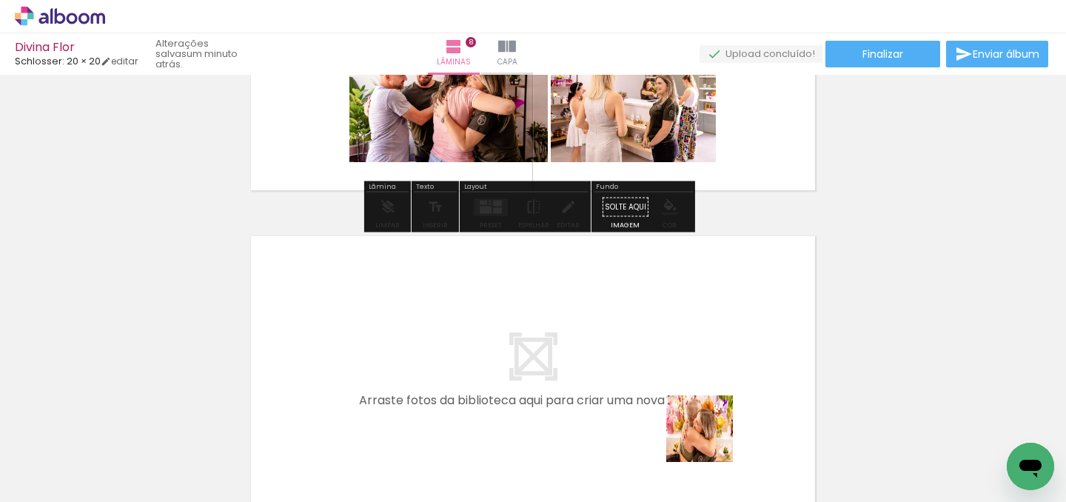
drag, startPoint x: 711, startPoint y: 440, endPoint x: 642, endPoint y: 352, distance: 111.9
click at [642, 352] on quentale-workspace at bounding box center [533, 251] width 1066 height 502
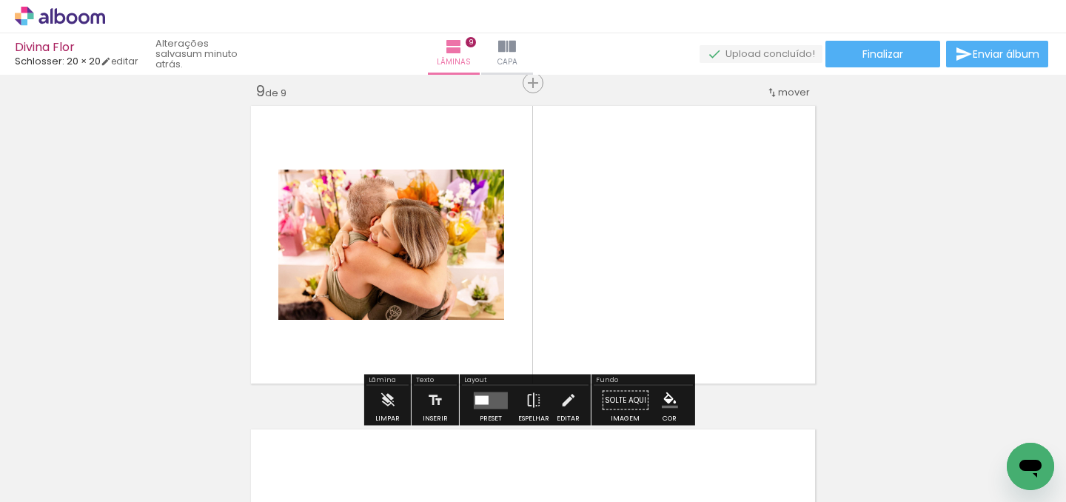
scroll to position [2608, 0]
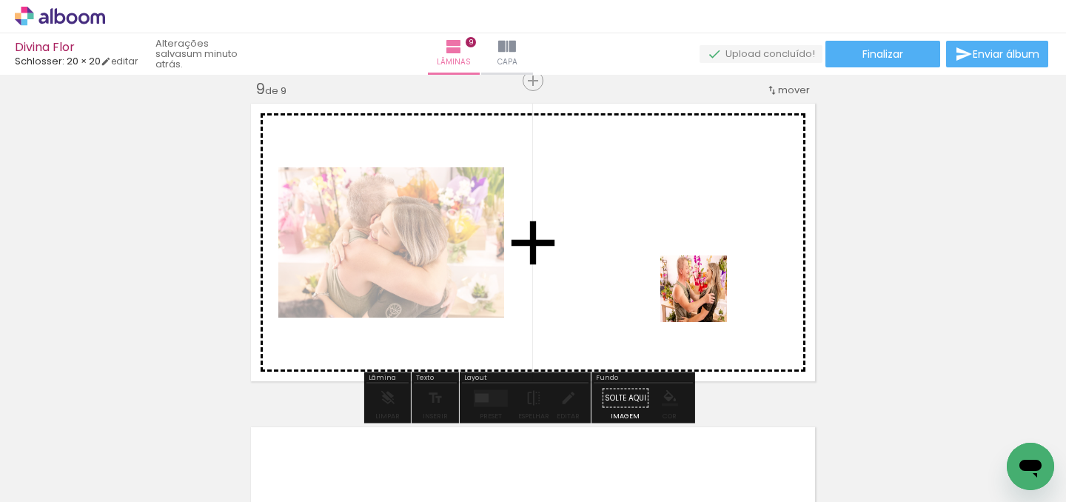
drag, startPoint x: 753, startPoint y: 385, endPoint x: 704, endPoint y: 300, distance: 98.2
click at [704, 300] on quentale-workspace at bounding box center [533, 251] width 1066 height 502
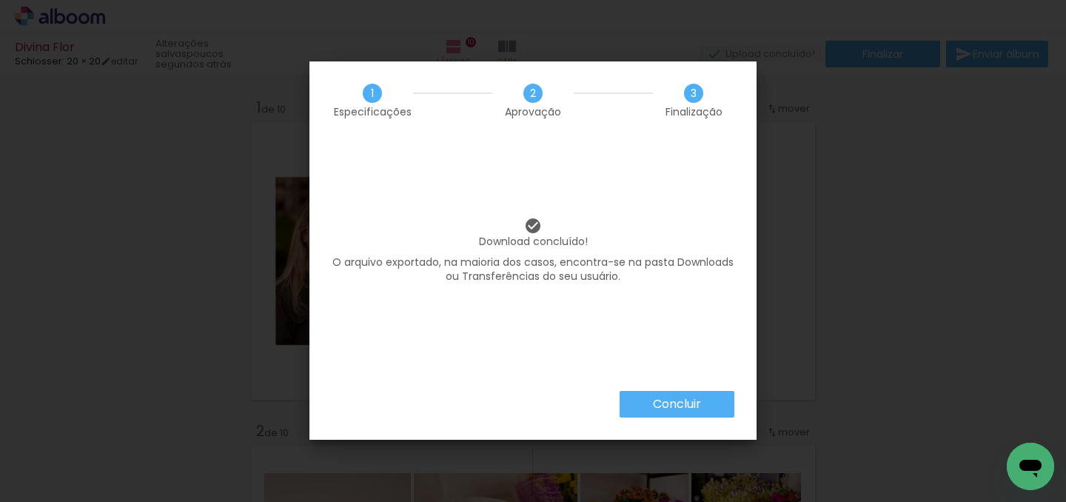
scroll to position [330, 0]
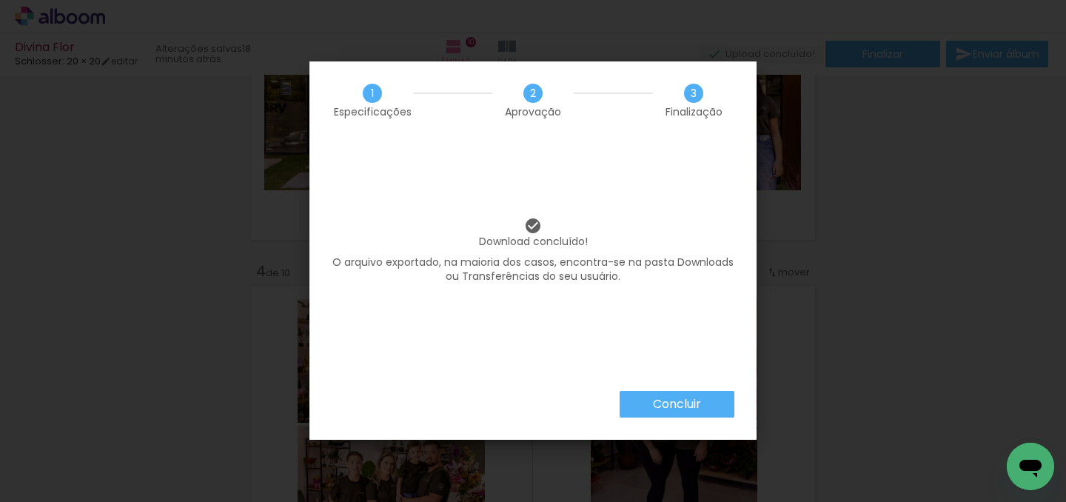
scroll to position [330, 0]
